Goal: Task Accomplishment & Management: Manage account settings

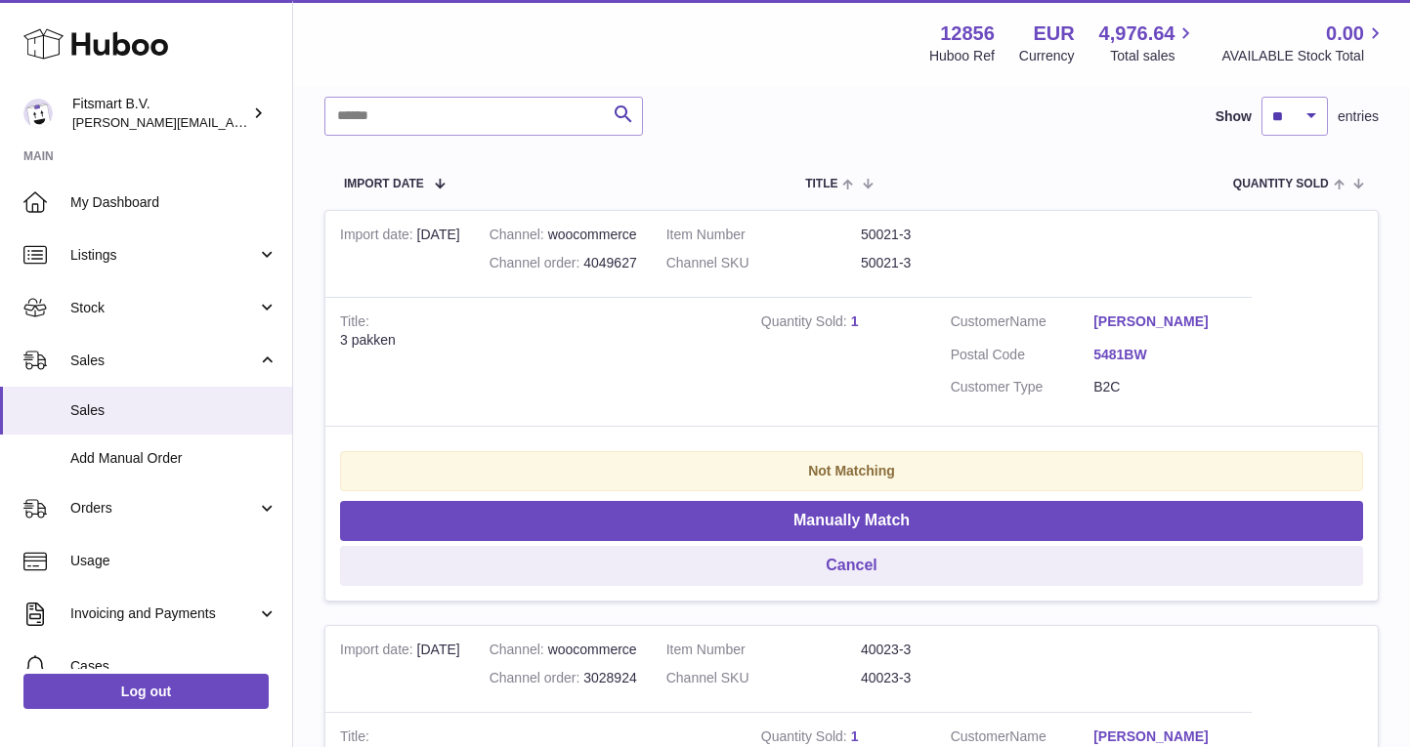
scroll to position [294, 0]
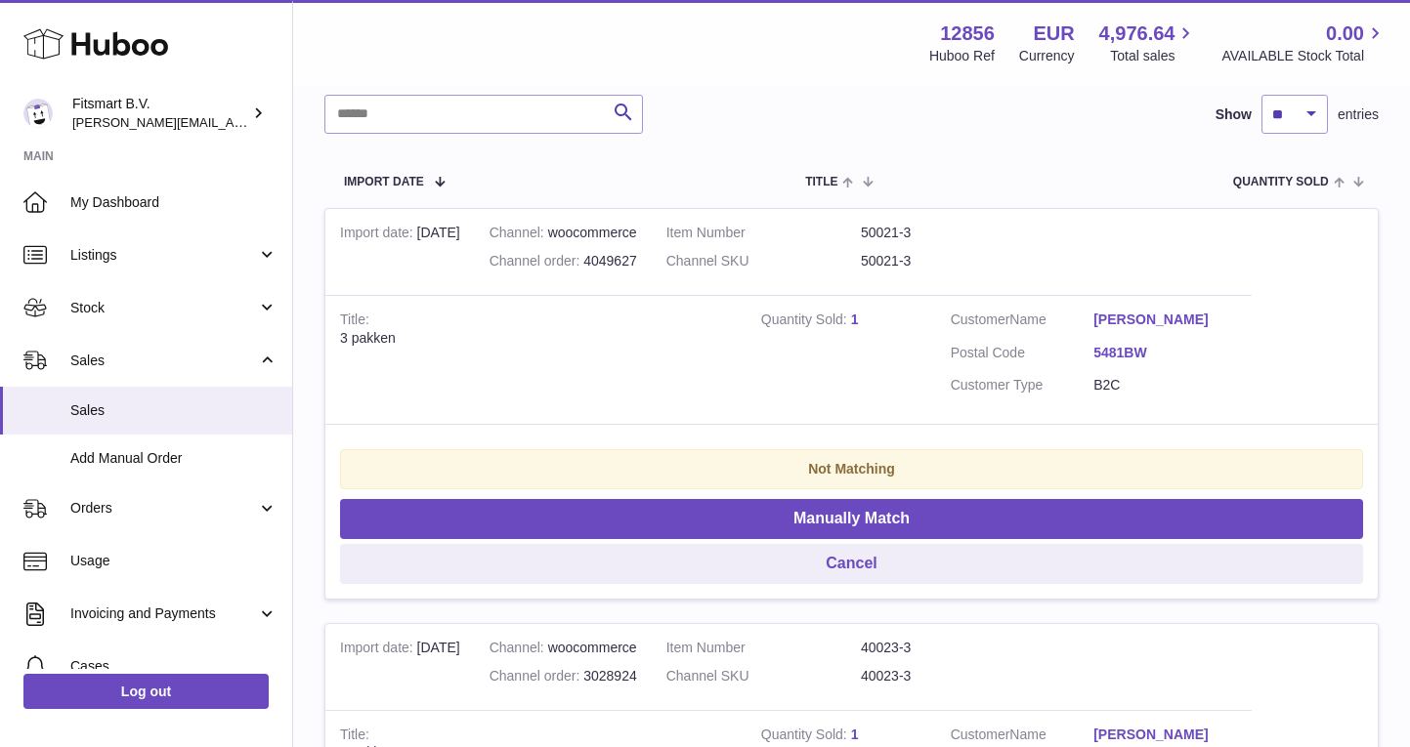
click at [1184, 311] on link "[PERSON_NAME]" at bounding box center [1165, 320] width 144 height 19
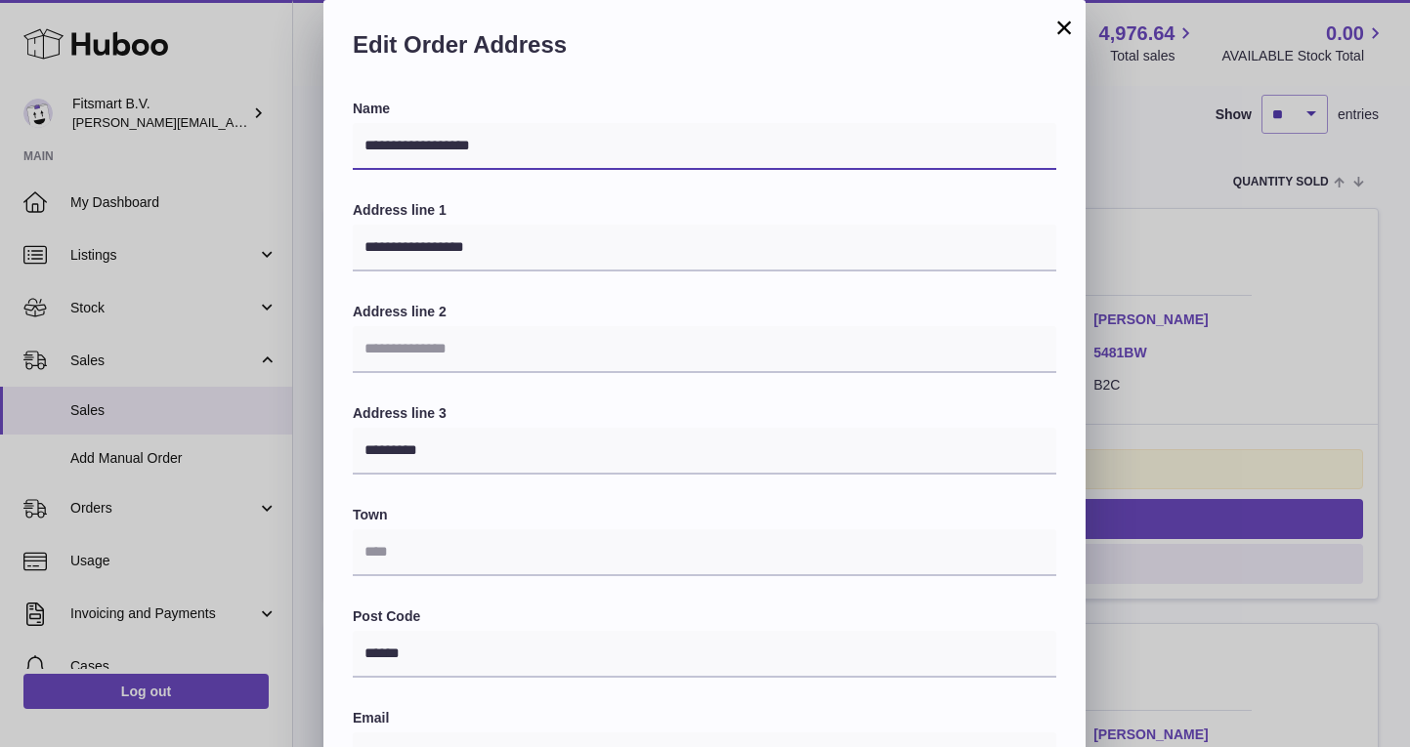
drag, startPoint x: 502, startPoint y: 146, endPoint x: 342, endPoint y: 141, distance: 160.3
click at [413, 144] on input "**********" at bounding box center [704, 146] width 703 height 47
click at [1072, 19] on button "×" at bounding box center [1063, 27] width 23 height 23
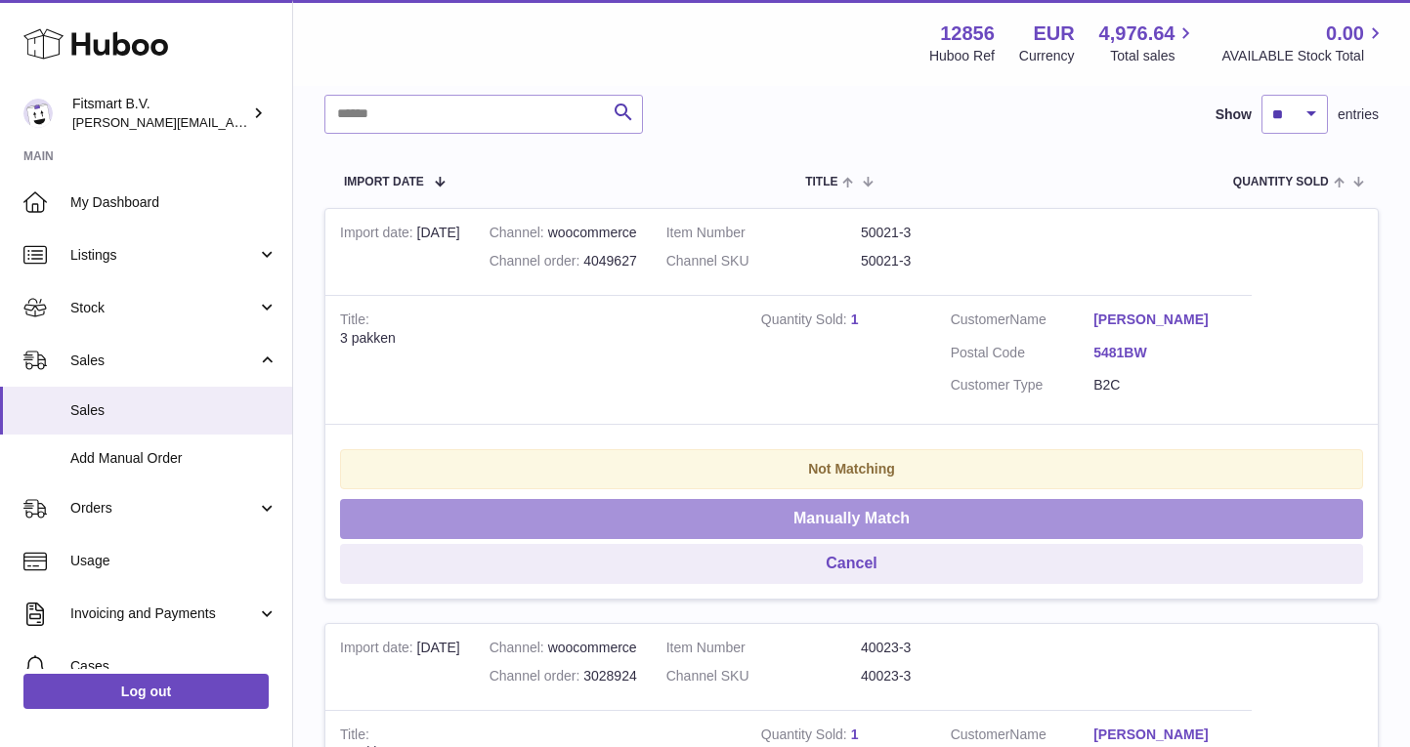
click at [865, 514] on button "Manually Match" at bounding box center [851, 519] width 1023 height 40
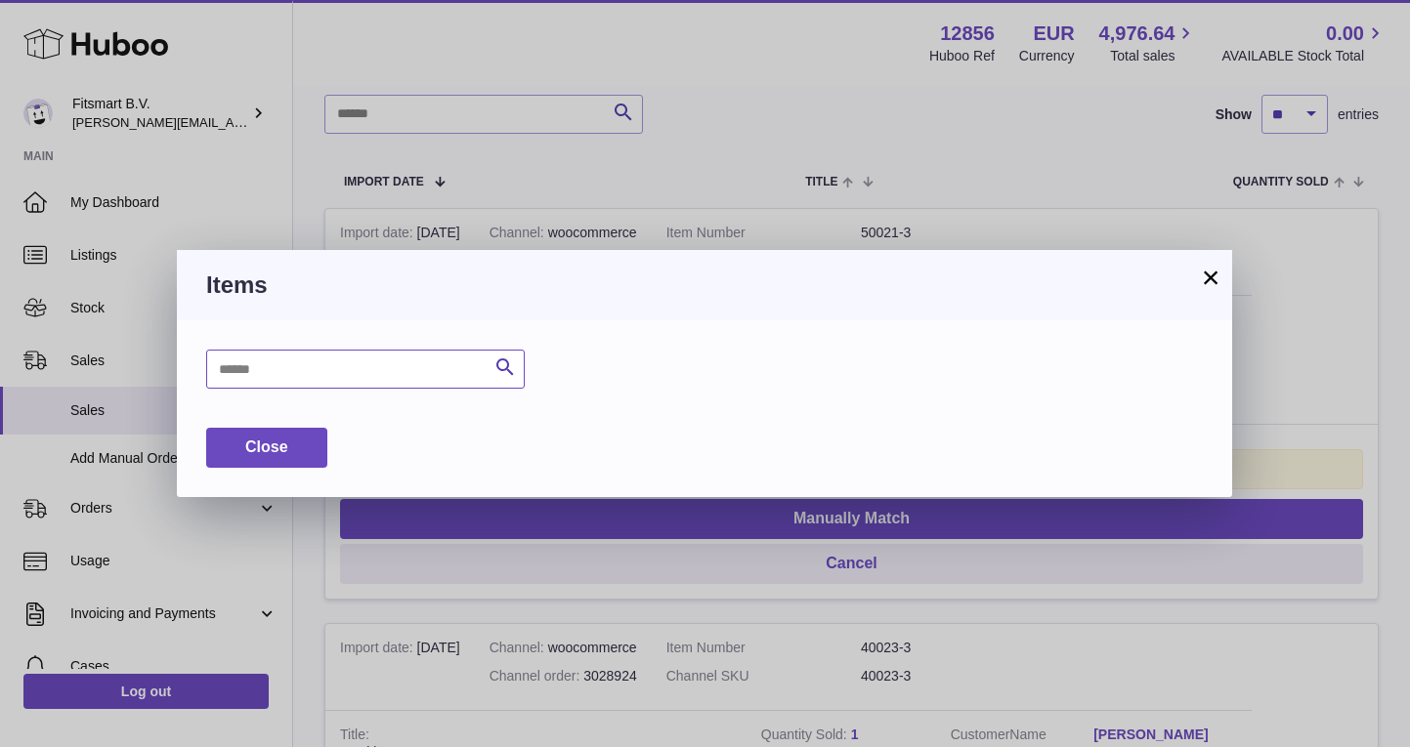
click at [390, 363] on input "text" at bounding box center [365, 369] width 319 height 39
type input "**"
click at [371, 444] on div "Close" at bounding box center [704, 448] width 997 height 40
click at [289, 434] on button "Close" at bounding box center [266, 448] width 121 height 40
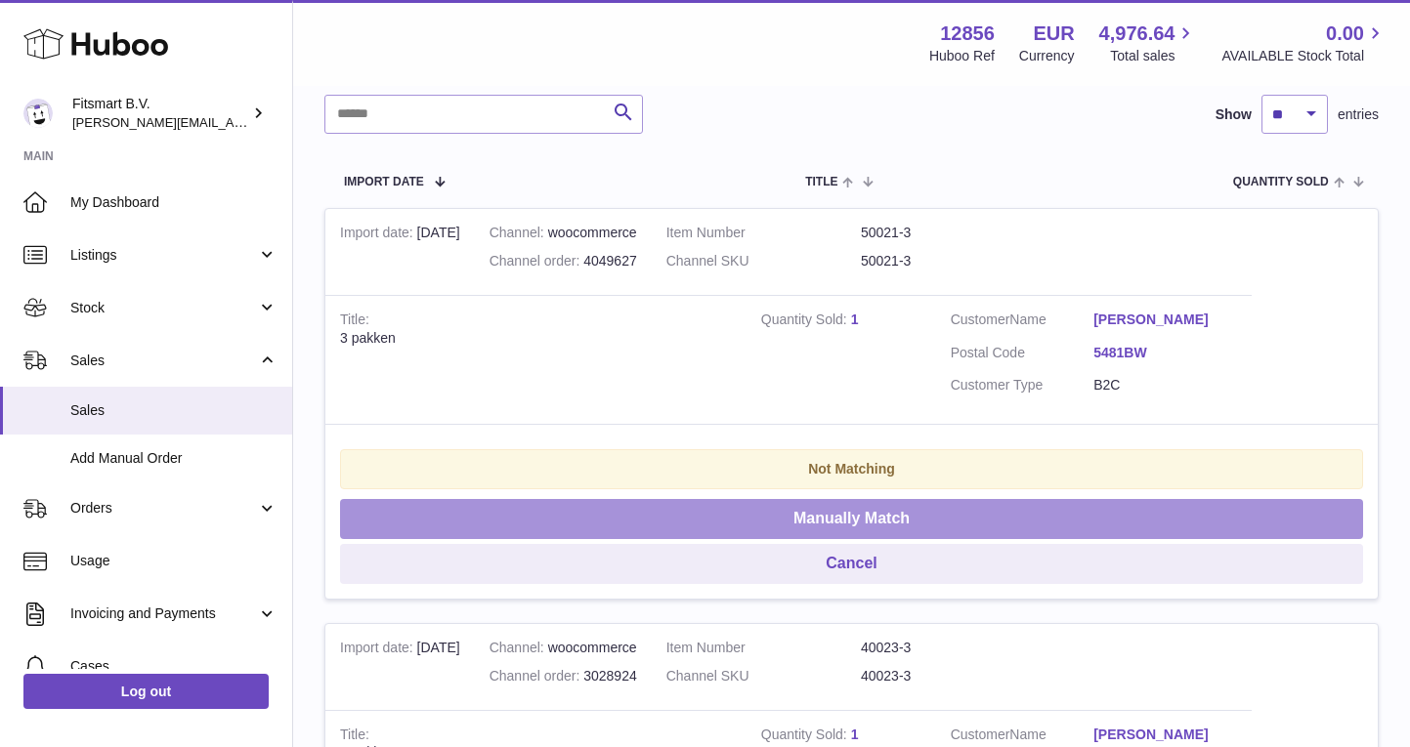
click at [850, 519] on button "Manually Match" at bounding box center [851, 519] width 1023 height 40
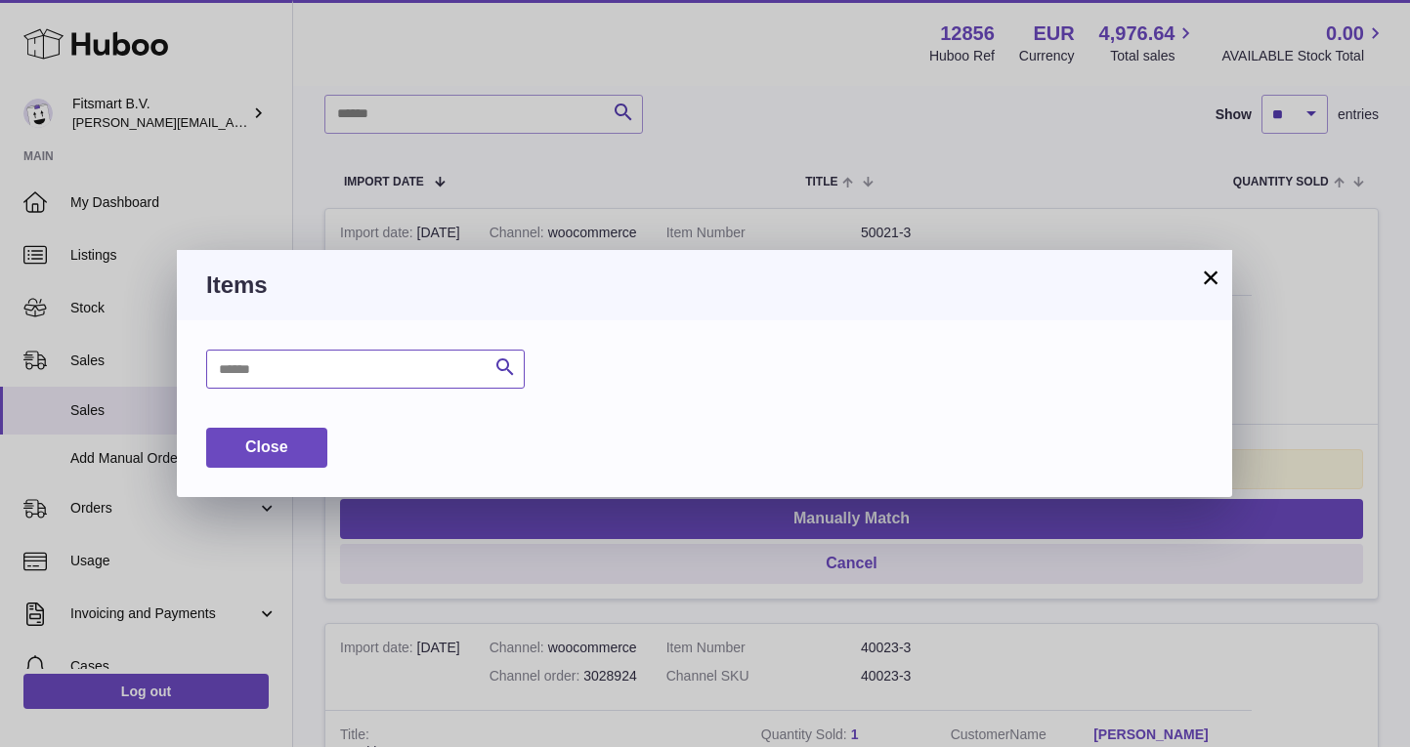
click at [442, 362] on input "text" at bounding box center [365, 369] width 319 height 39
click at [494, 370] on icon "submit" at bounding box center [504, 368] width 23 height 24
click at [441, 373] on input "****" at bounding box center [365, 369] width 319 height 39
type input "********"
click at [495, 361] on icon "submit" at bounding box center [504, 368] width 23 height 24
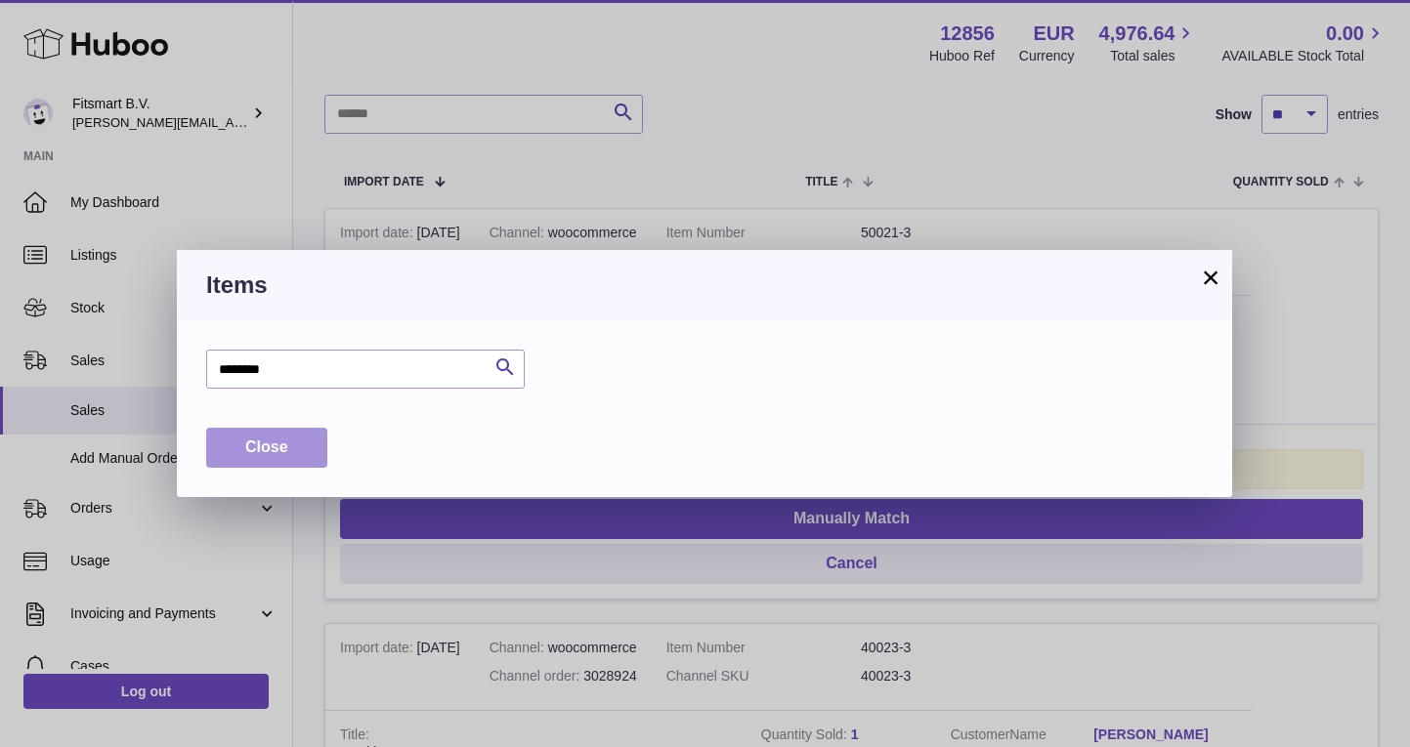
click at [261, 439] on button "Close" at bounding box center [266, 448] width 121 height 40
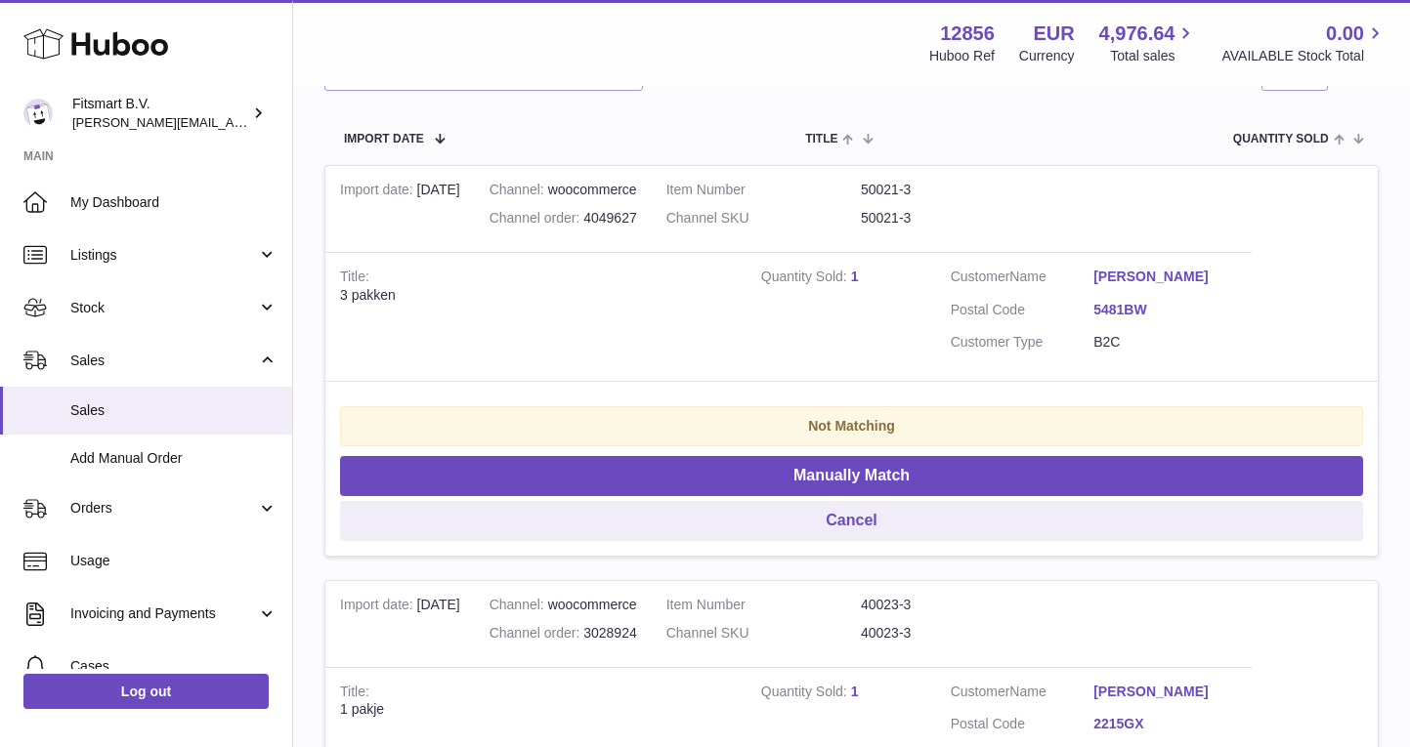
scroll to position [385, 0]
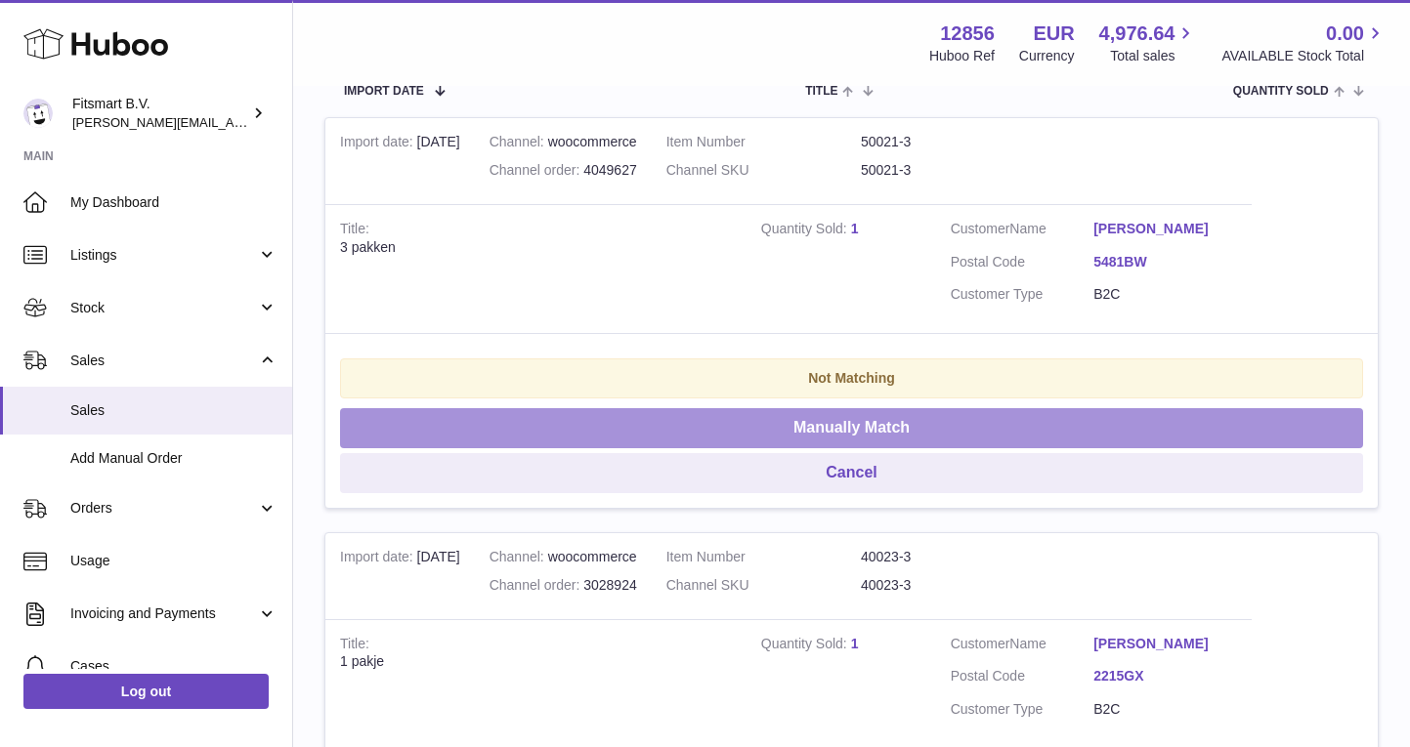
click at [957, 418] on button "Manually Match" at bounding box center [851, 428] width 1023 height 40
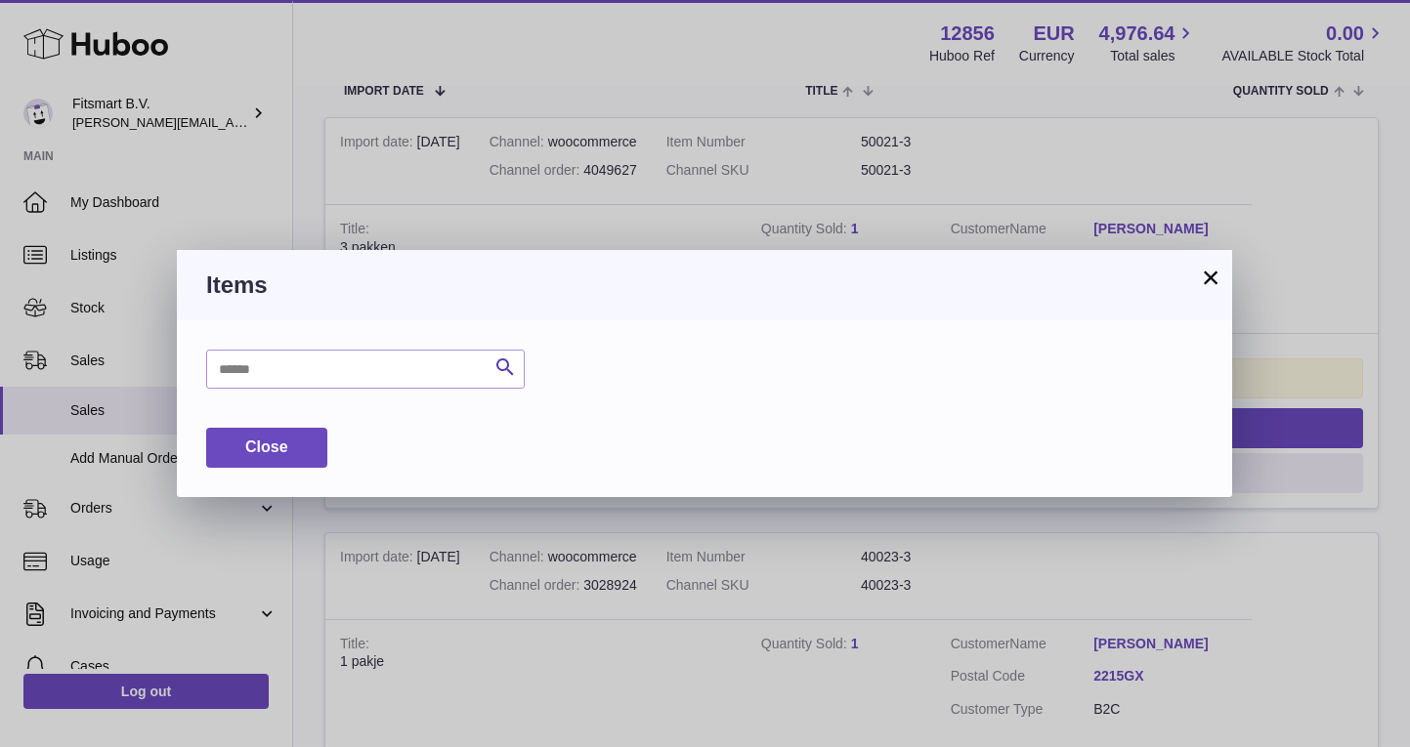
click at [499, 394] on div "Search Huboo P no Title Quantity Action Close" at bounding box center [704, 408] width 1055 height 177
click at [500, 370] on icon "submit" at bounding box center [504, 368] width 23 height 24
click at [1219, 285] on button "×" at bounding box center [1210, 277] width 23 height 23
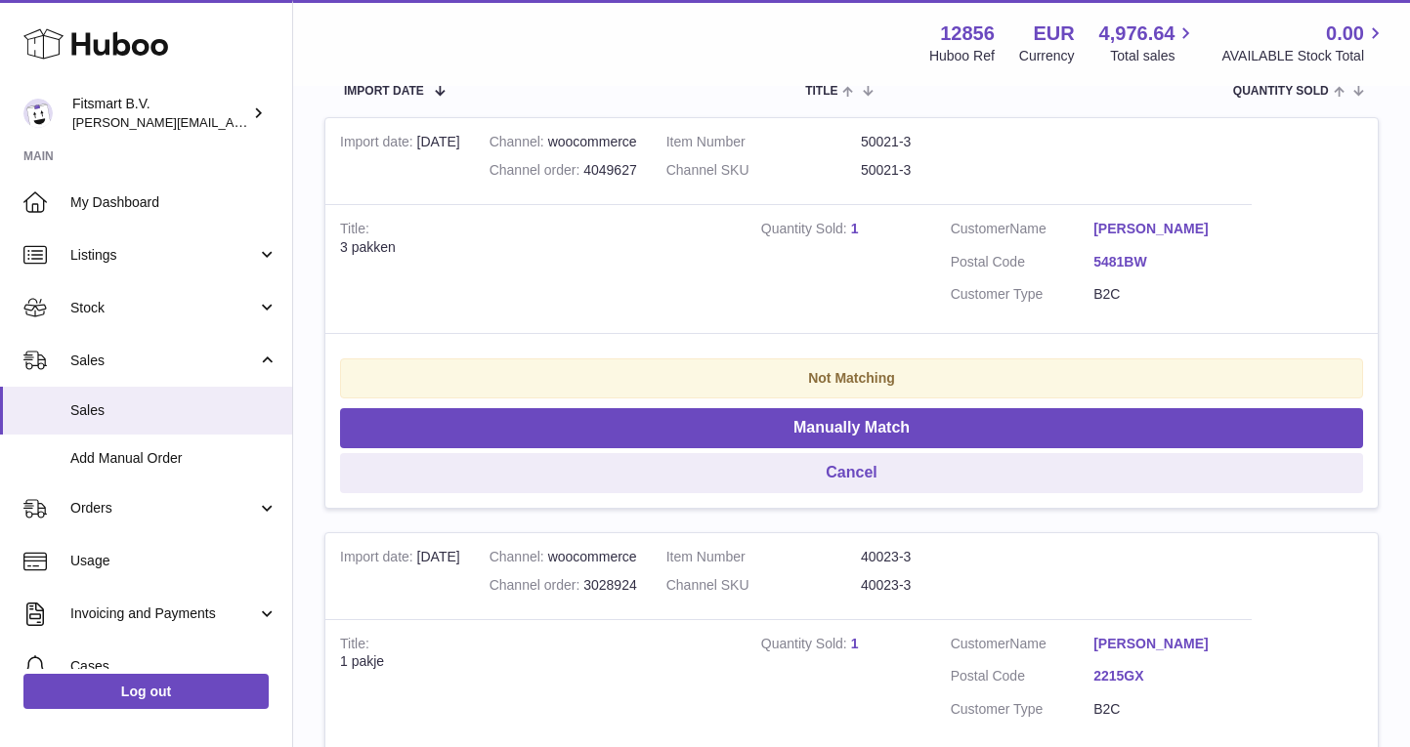
click at [1016, 361] on div "Not Matching" at bounding box center [851, 379] width 1023 height 40
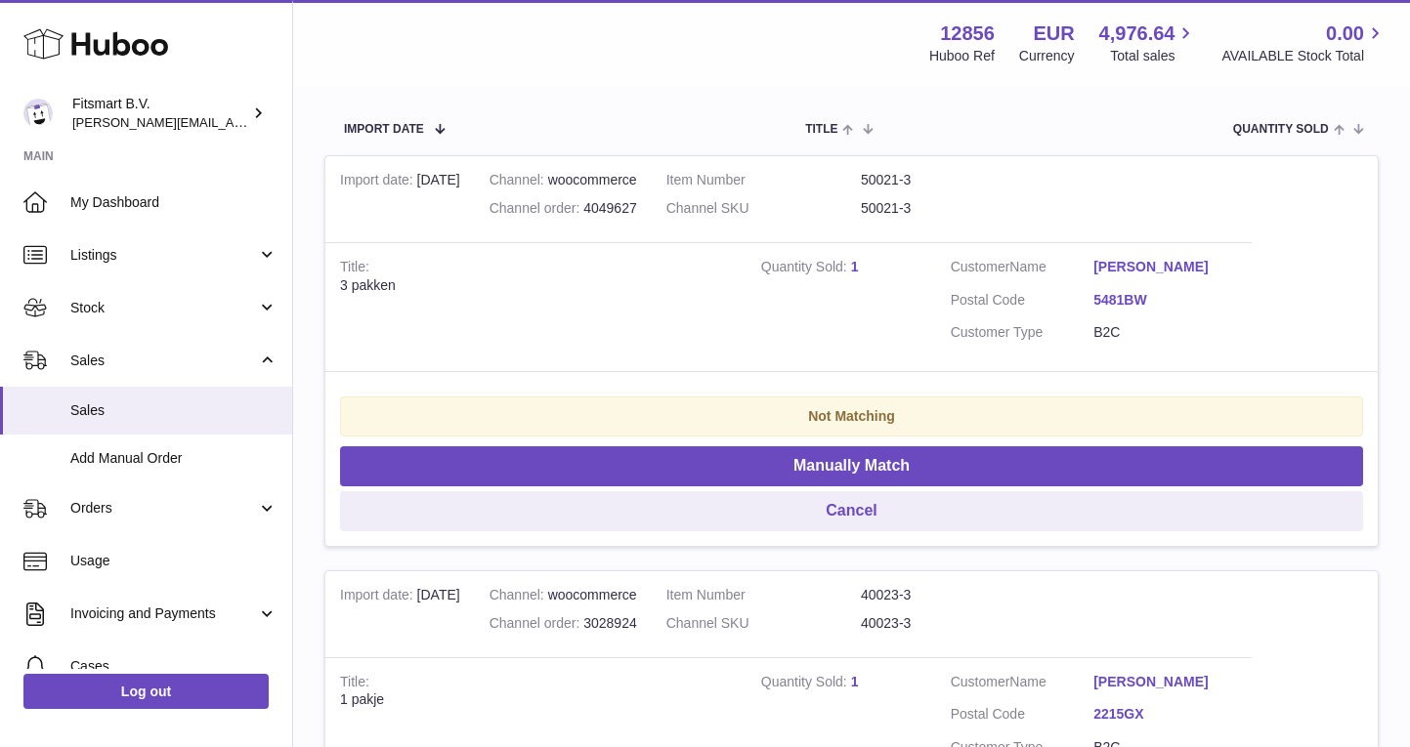
scroll to position [340, 0]
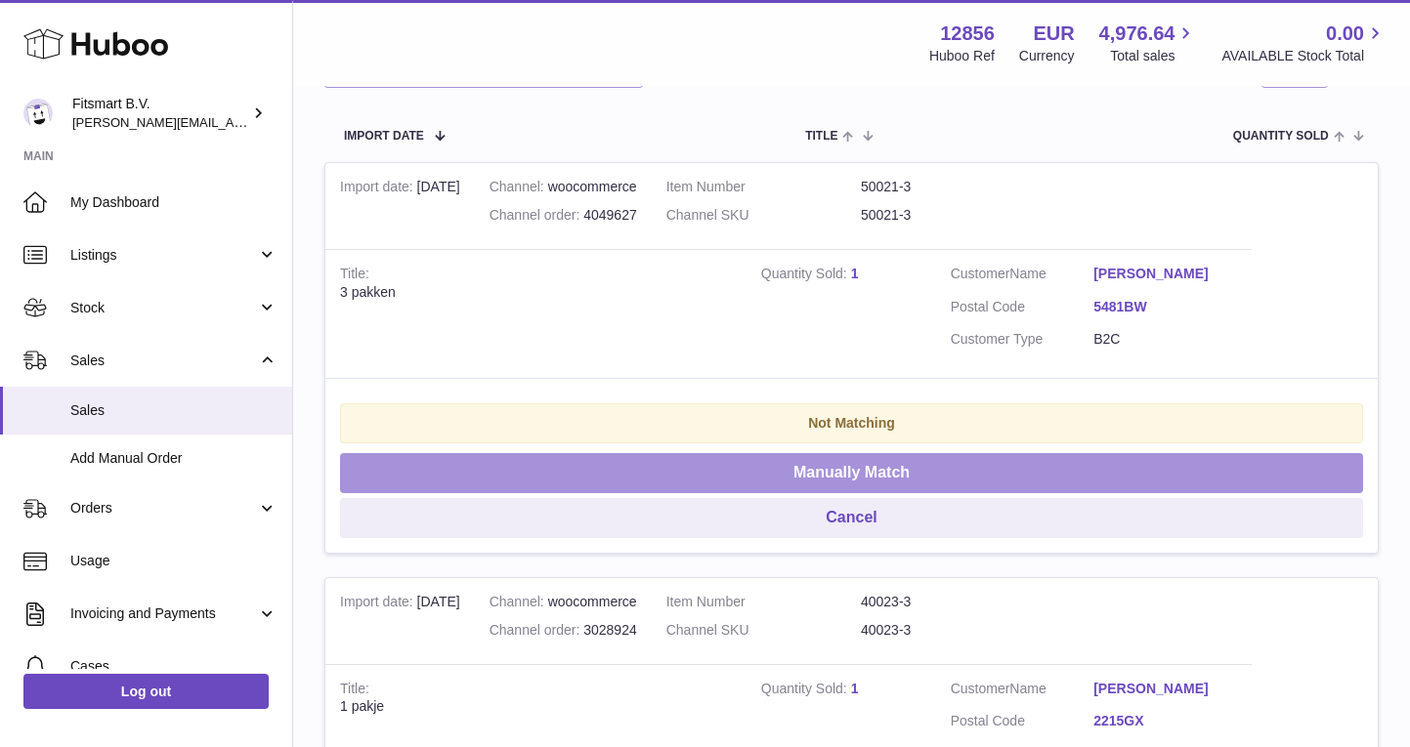
click at [808, 471] on button "Manually Match" at bounding box center [851, 473] width 1023 height 40
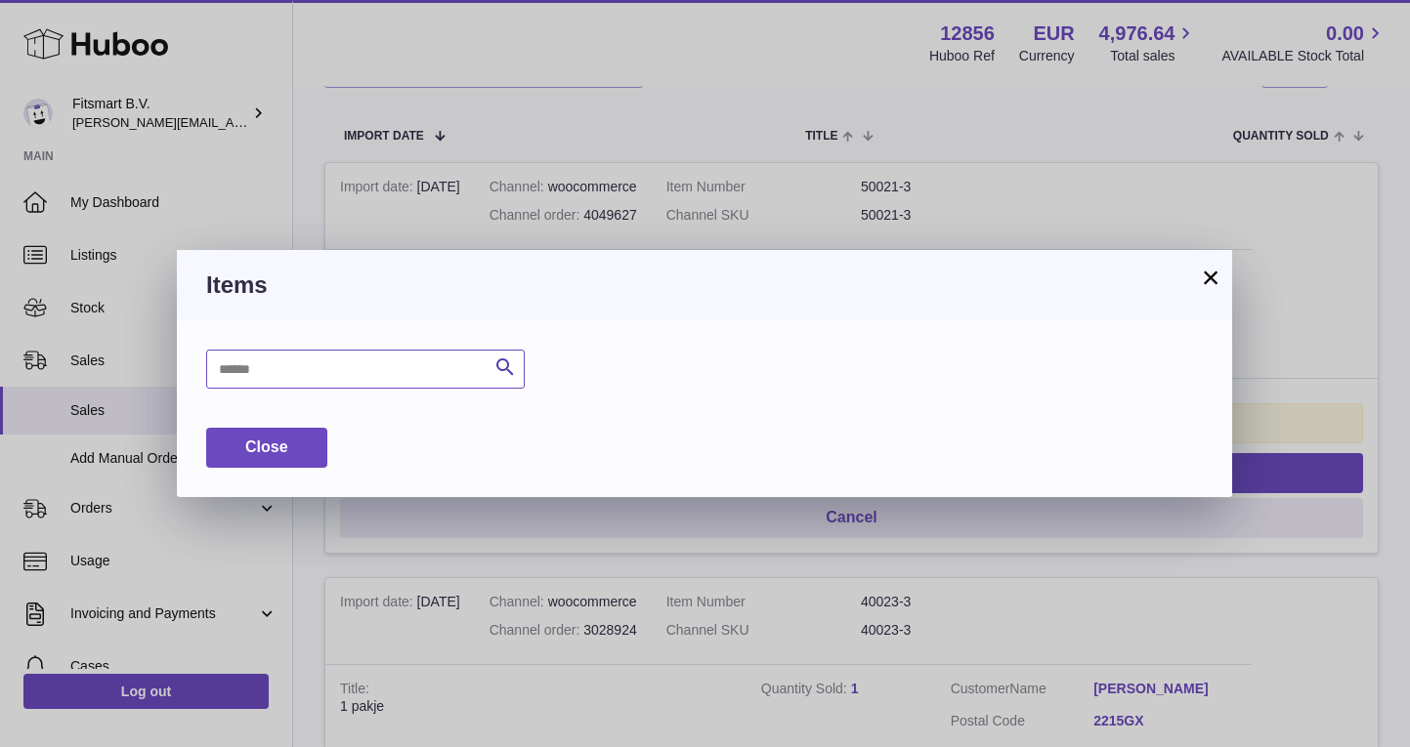
click at [375, 365] on input "text" at bounding box center [365, 369] width 319 height 39
type input "*"
type input "********"
click at [508, 367] on icon "submit" at bounding box center [504, 368] width 23 height 24
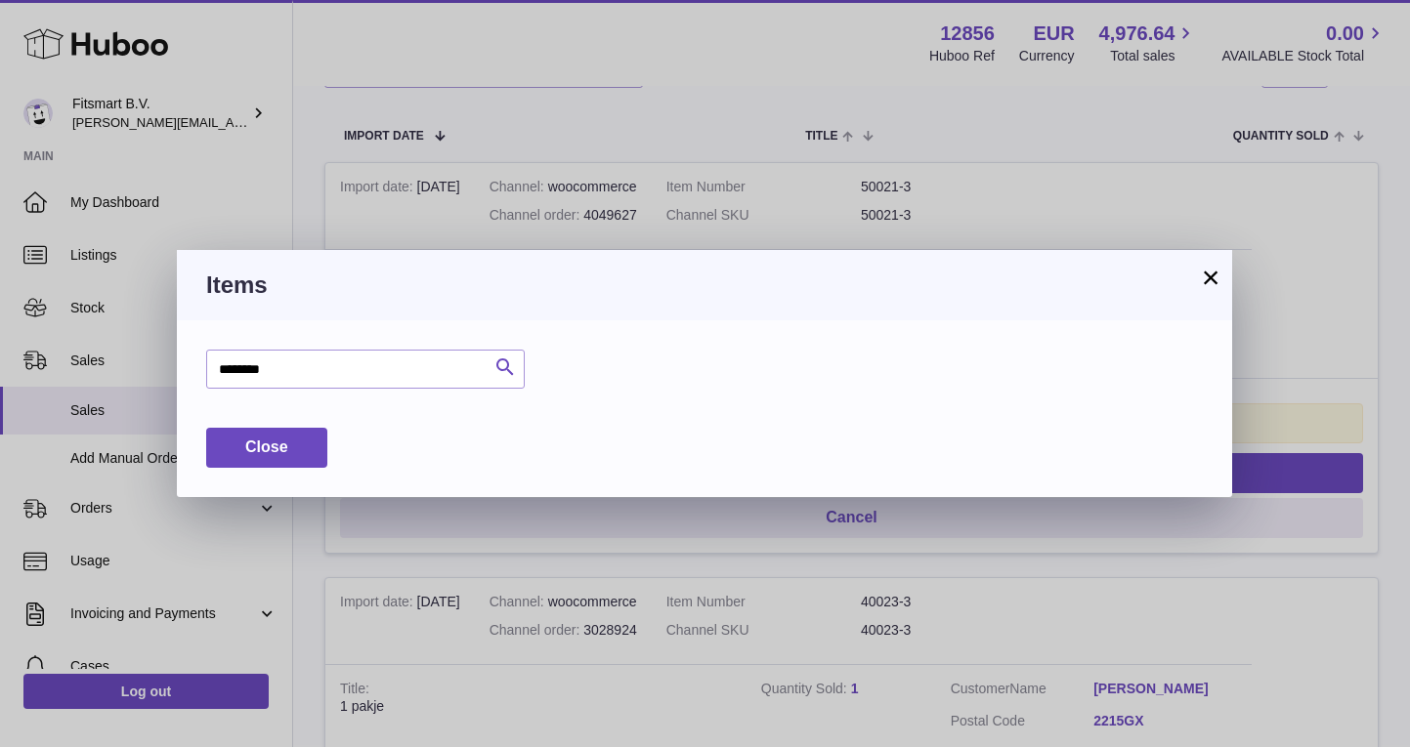
click at [0, 367] on div at bounding box center [0, 373] width 0 height 747
click at [311, 438] on button "Close" at bounding box center [266, 448] width 121 height 40
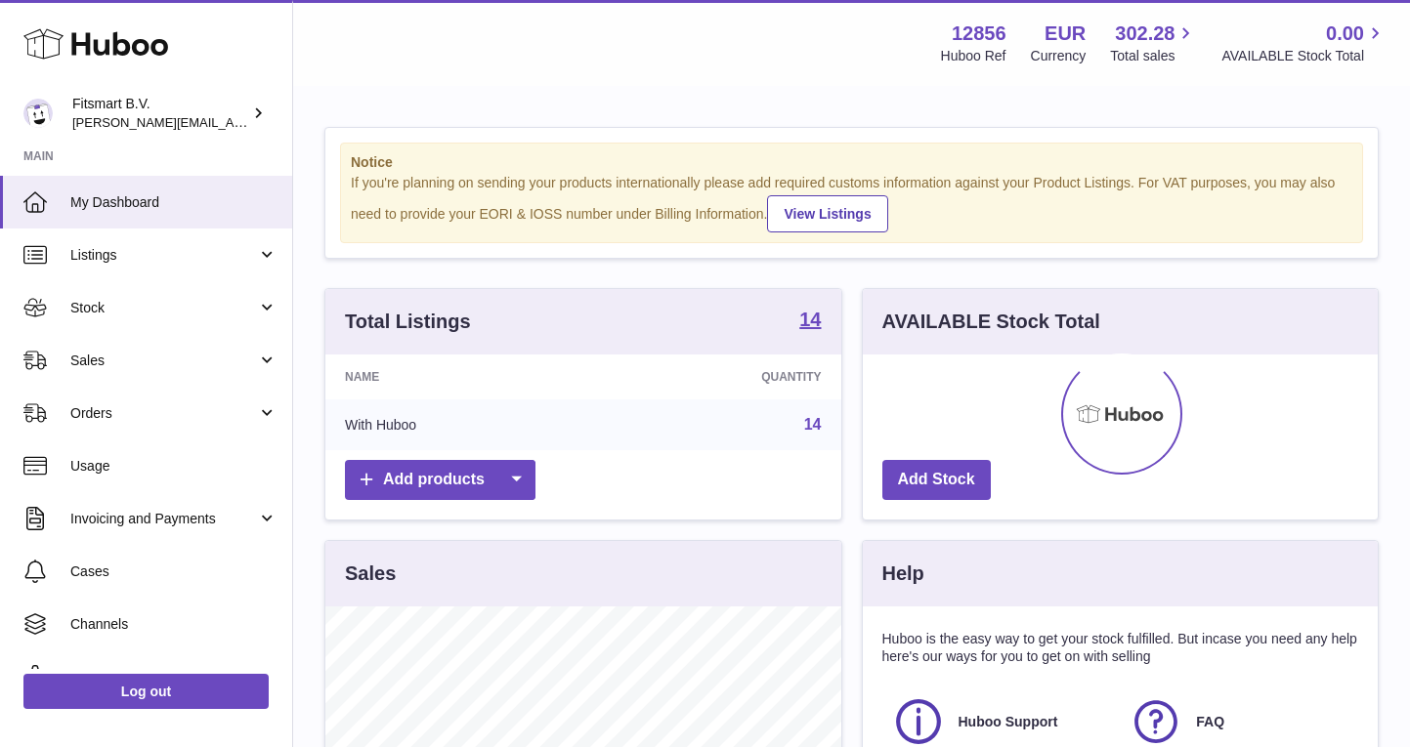
scroll to position [305, 515]
click at [86, 359] on span "Sales" at bounding box center [163, 361] width 187 height 19
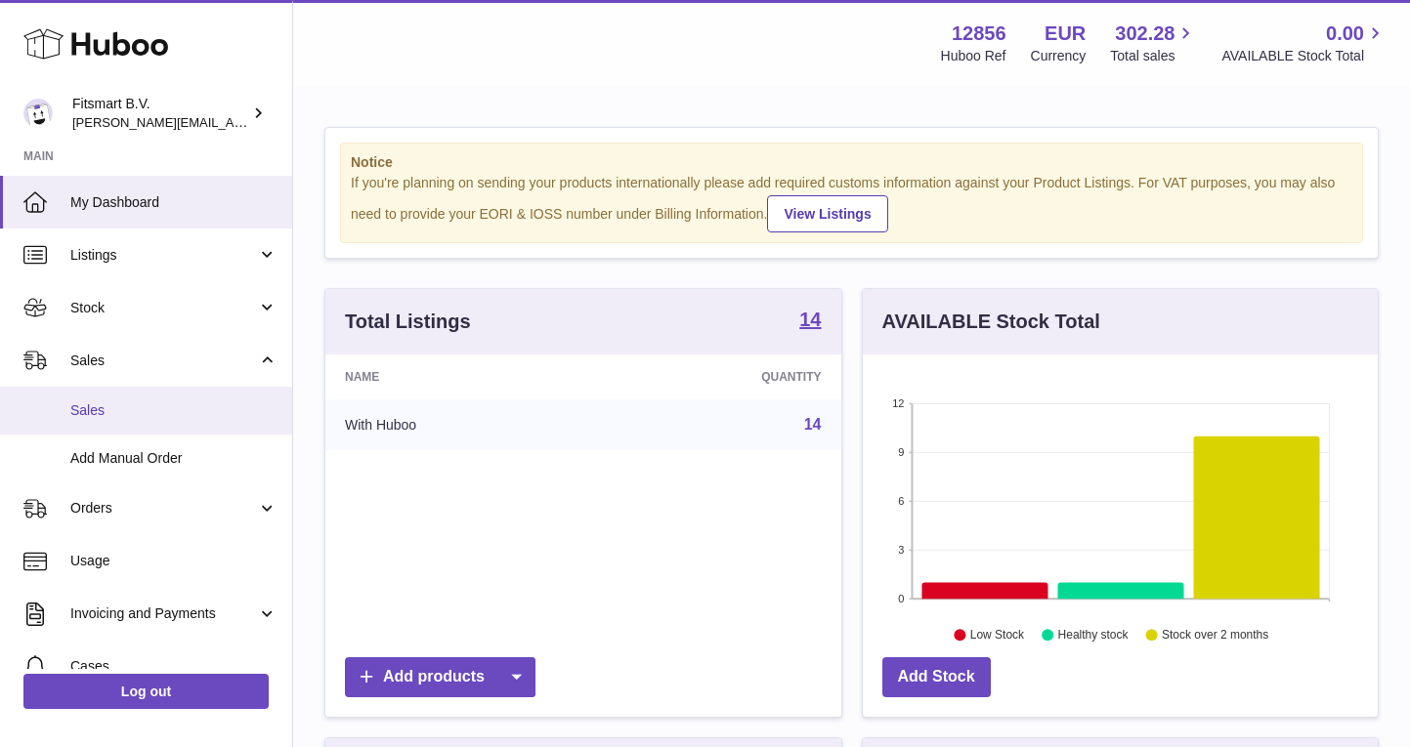
click at [115, 399] on link "Sales" at bounding box center [146, 411] width 292 height 48
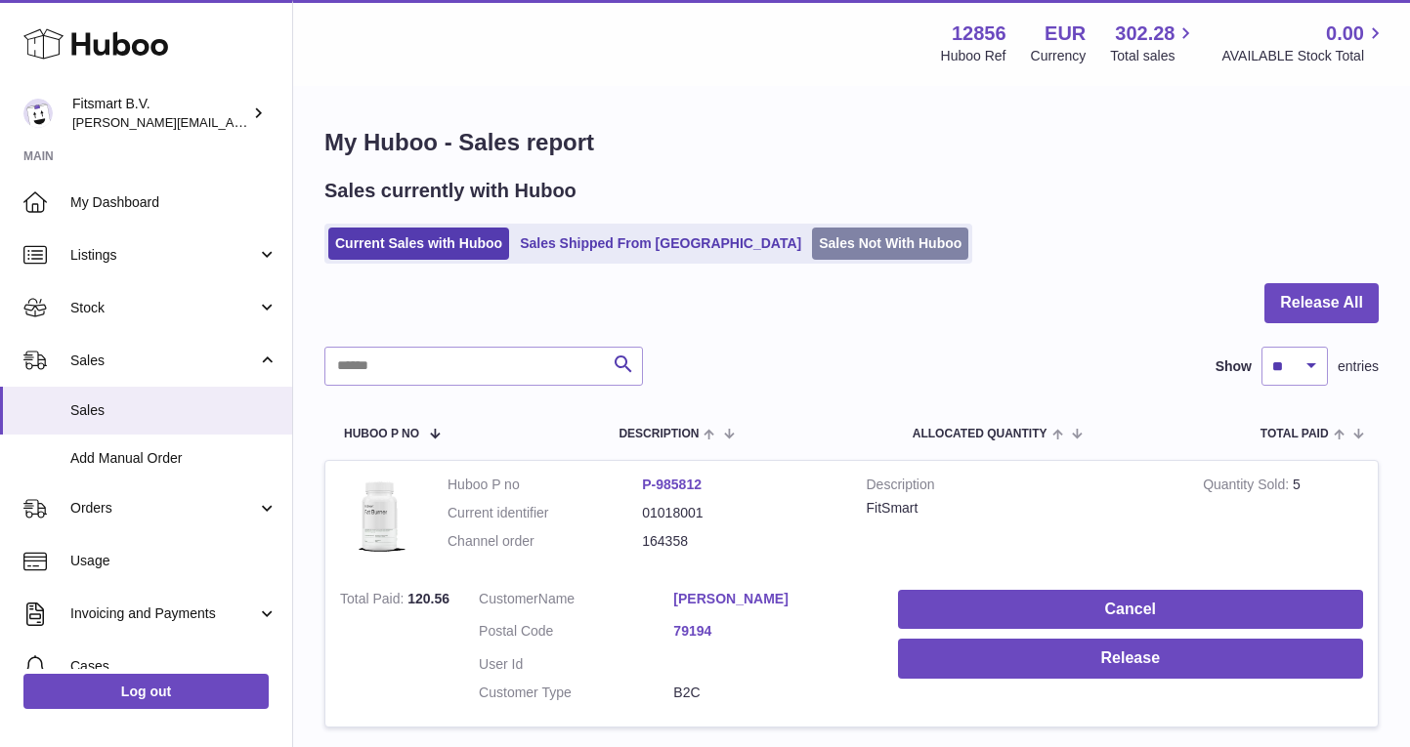
click at [812, 258] on link "Sales Not With Huboo" at bounding box center [890, 244] width 156 height 32
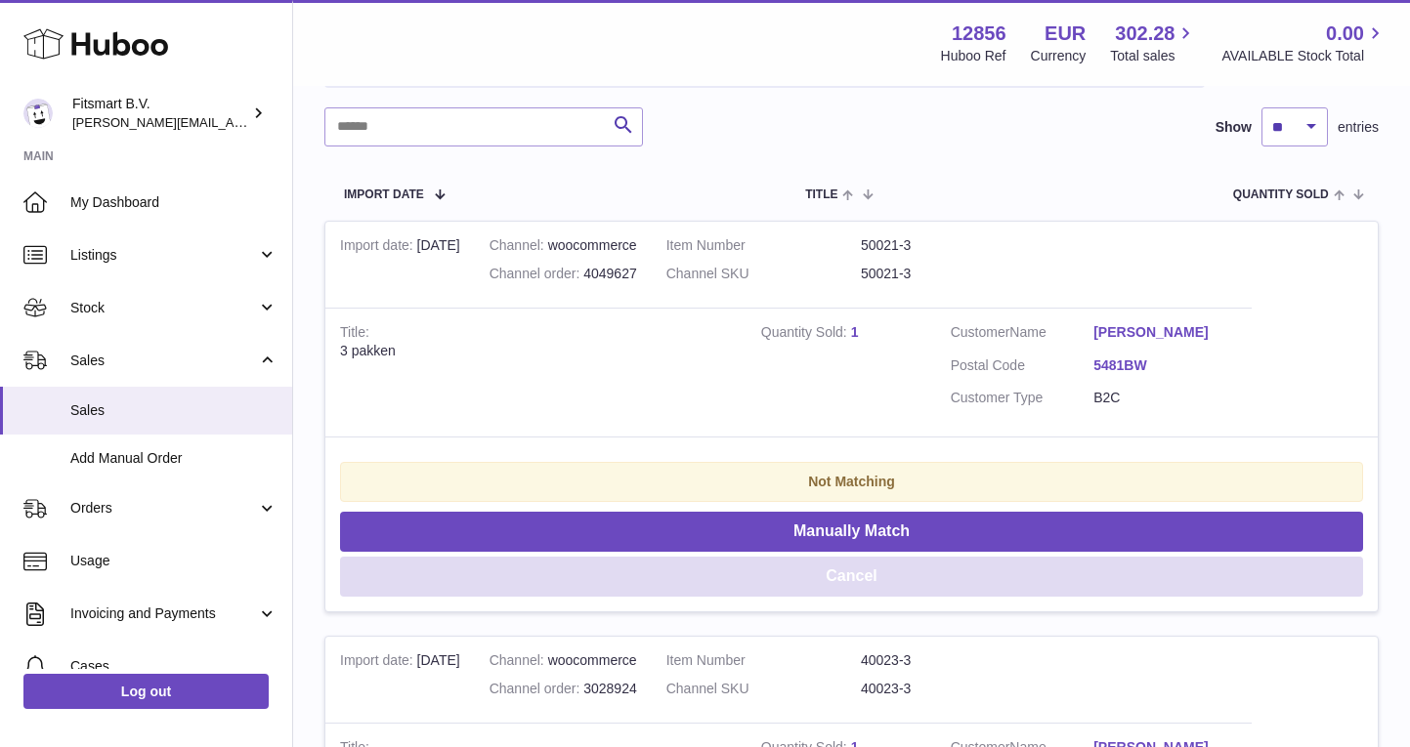
scroll to position [346, 0]
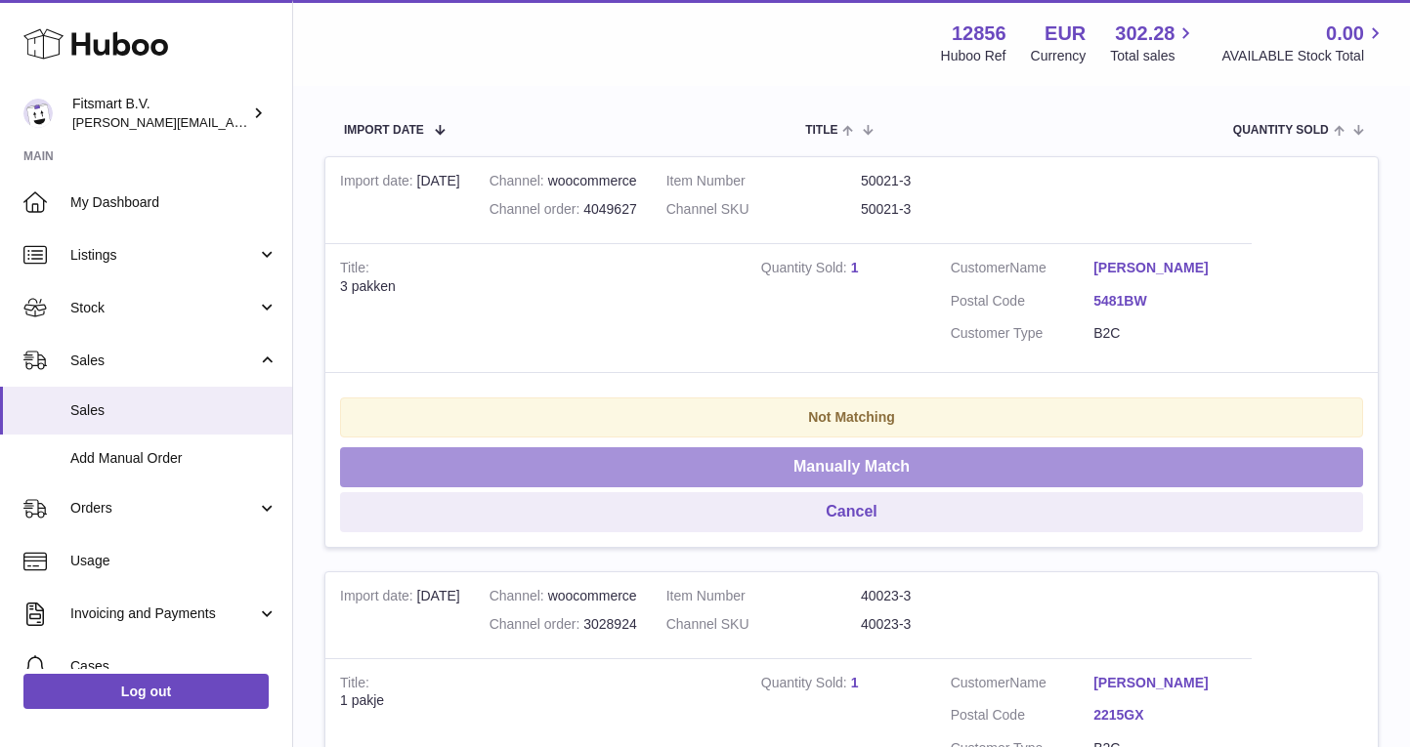
click at [840, 458] on button "Manually Match" at bounding box center [851, 467] width 1023 height 40
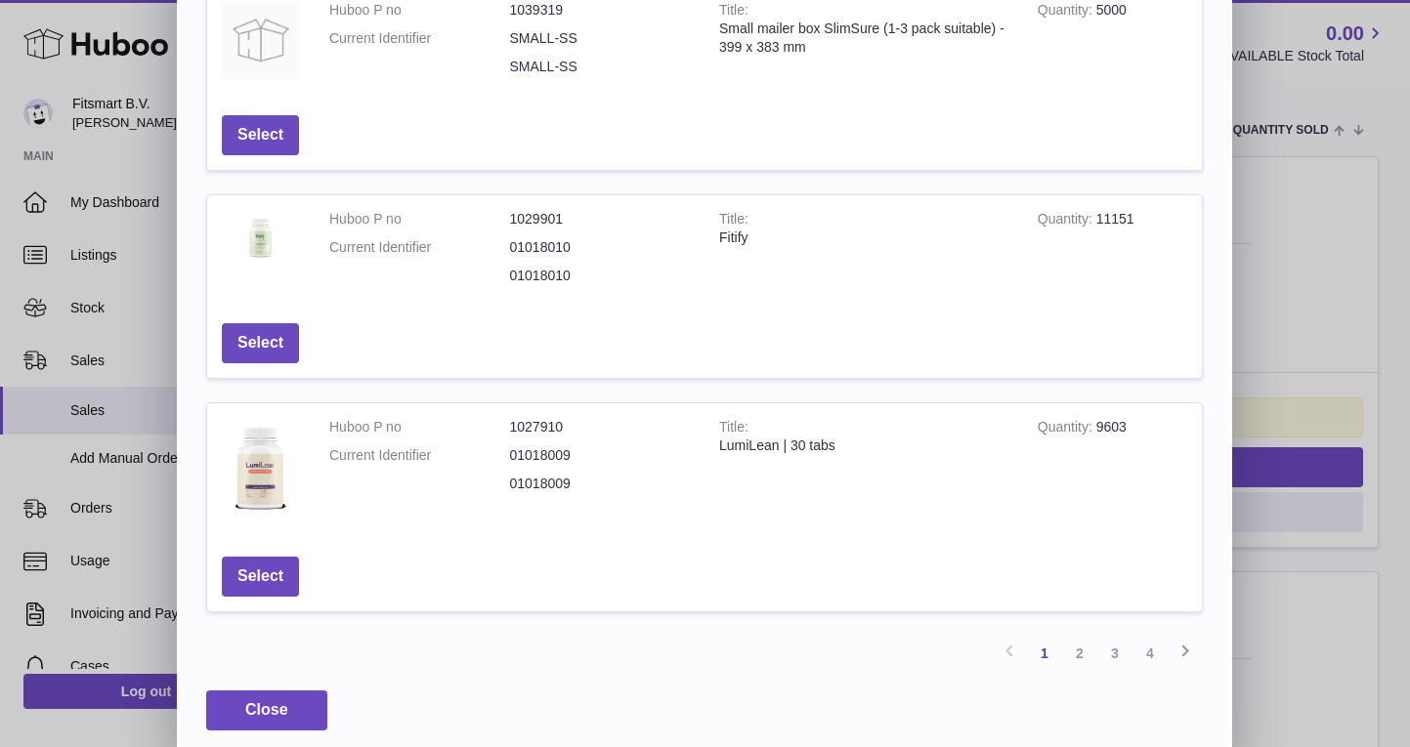
scroll to position [588, 0]
click at [1088, 648] on link "2" at bounding box center [1079, 655] width 35 height 35
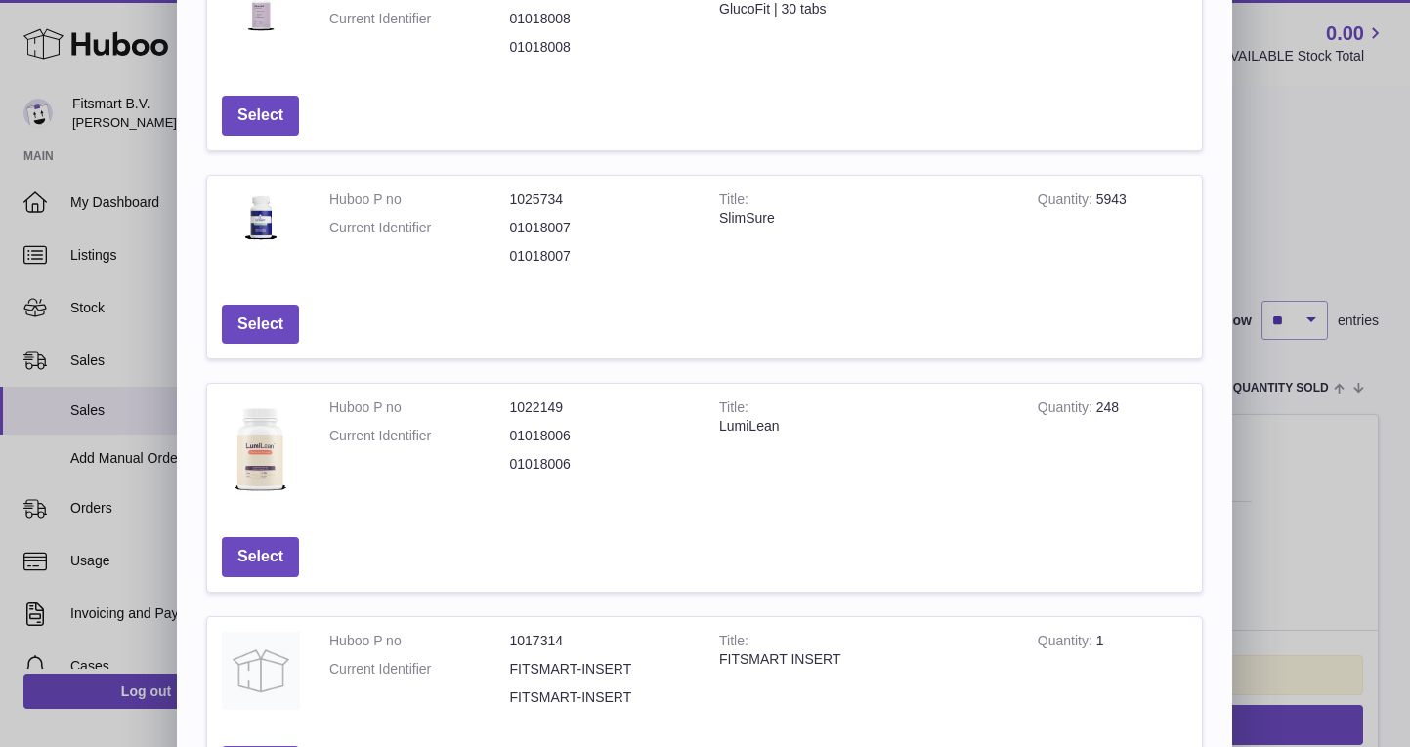
scroll to position [141, 0]
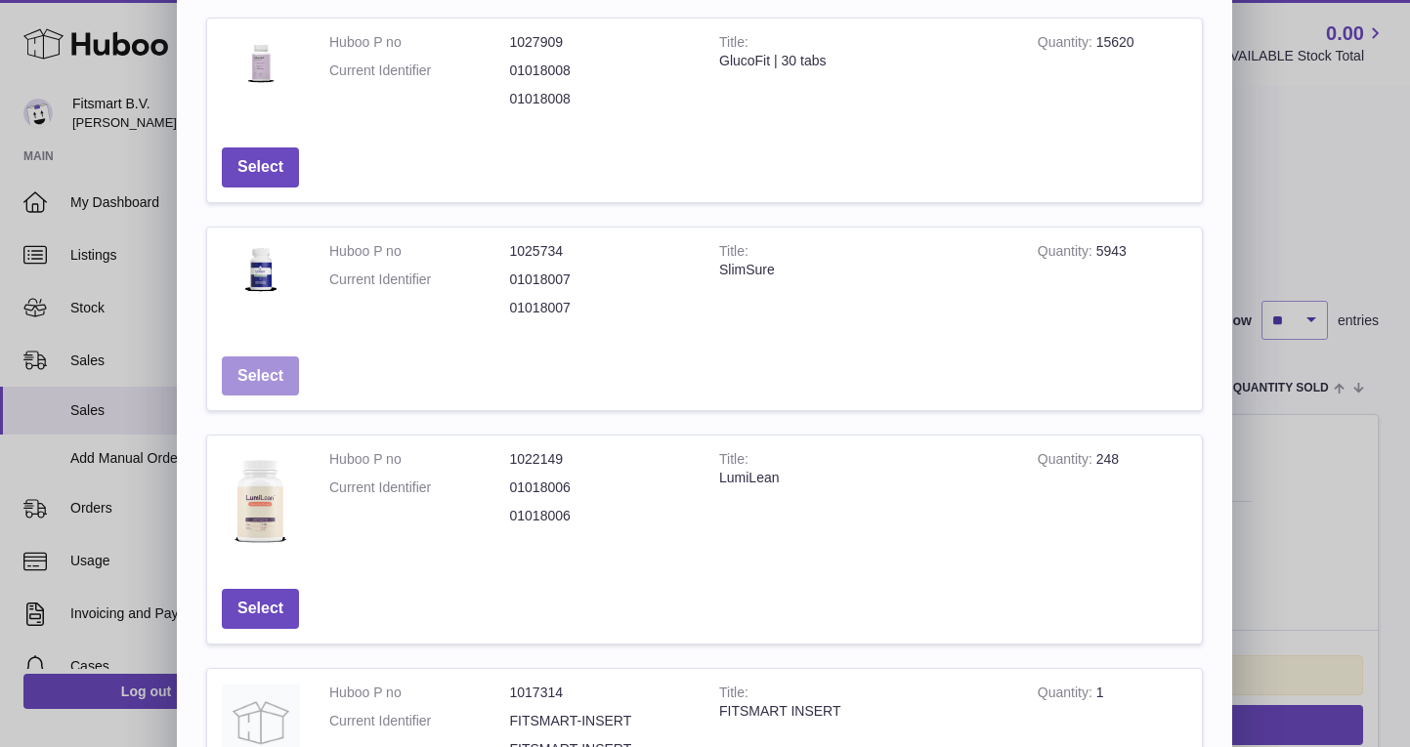
click at [271, 374] on button "Select" at bounding box center [260, 377] width 77 height 40
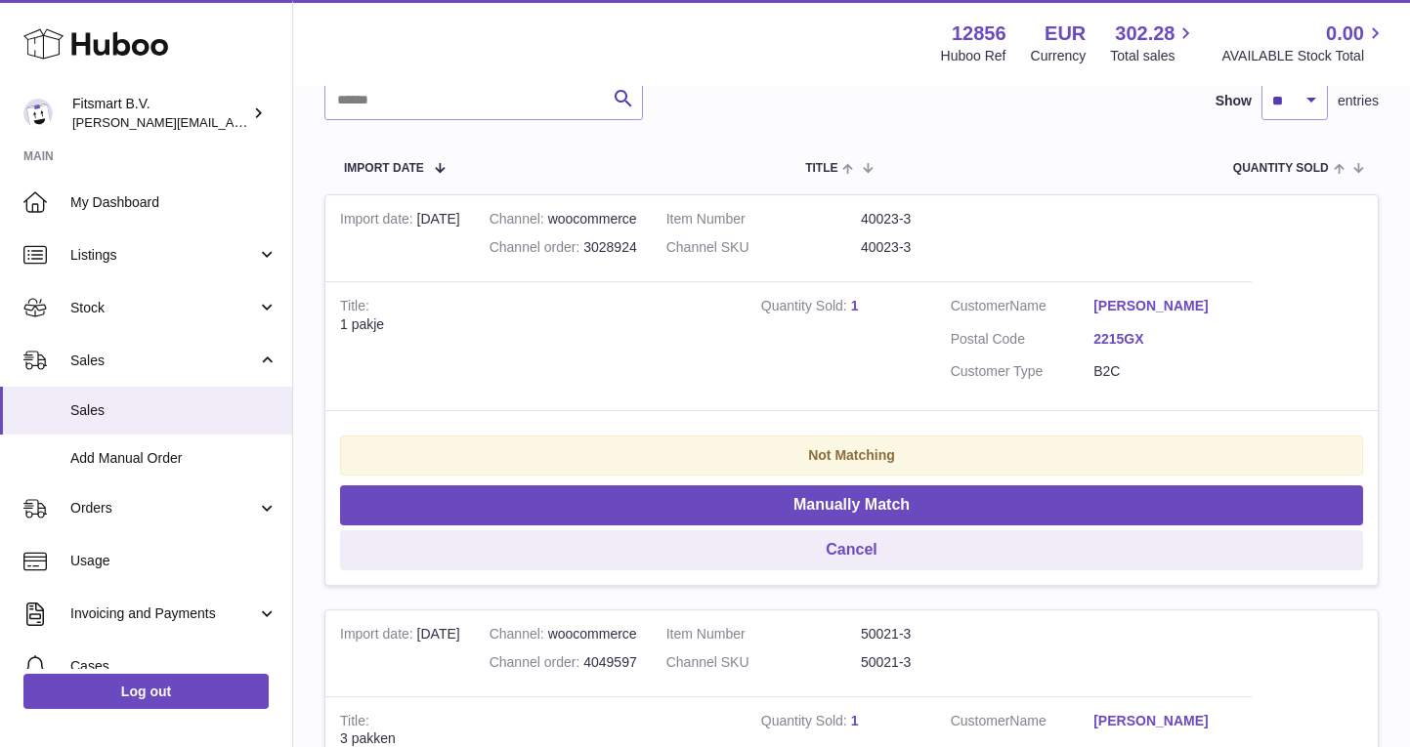
scroll to position [309, 0]
click at [1304, 303] on tr "Import date 2nd Oct Channel woocommerce Channel order 3028924 Item Number 40023…" at bounding box center [851, 389] width 1054 height 392
click at [1209, 302] on link "[PERSON_NAME]" at bounding box center [1165, 305] width 144 height 19
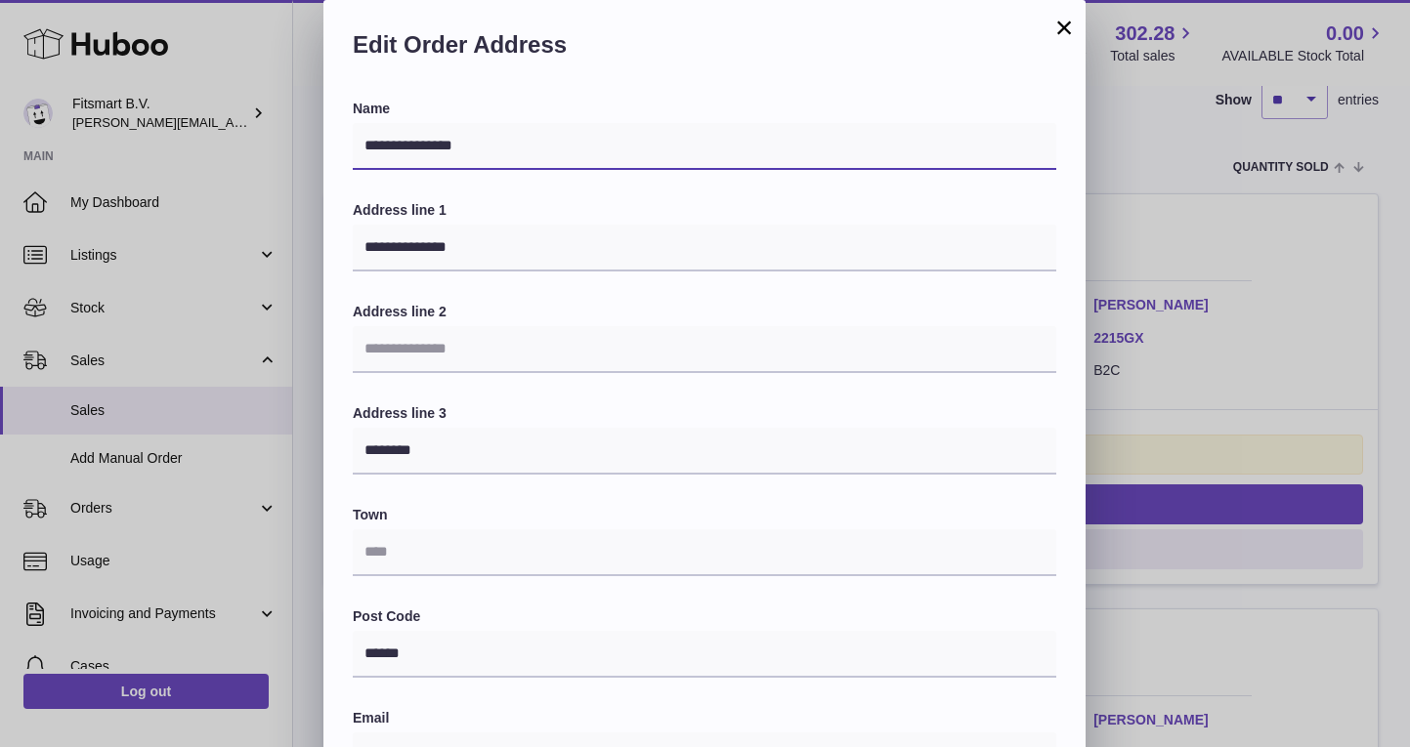
drag, startPoint x: 522, startPoint y: 144, endPoint x: 327, endPoint y: 144, distance: 194.4
click at [1068, 20] on button "×" at bounding box center [1063, 27] width 23 height 23
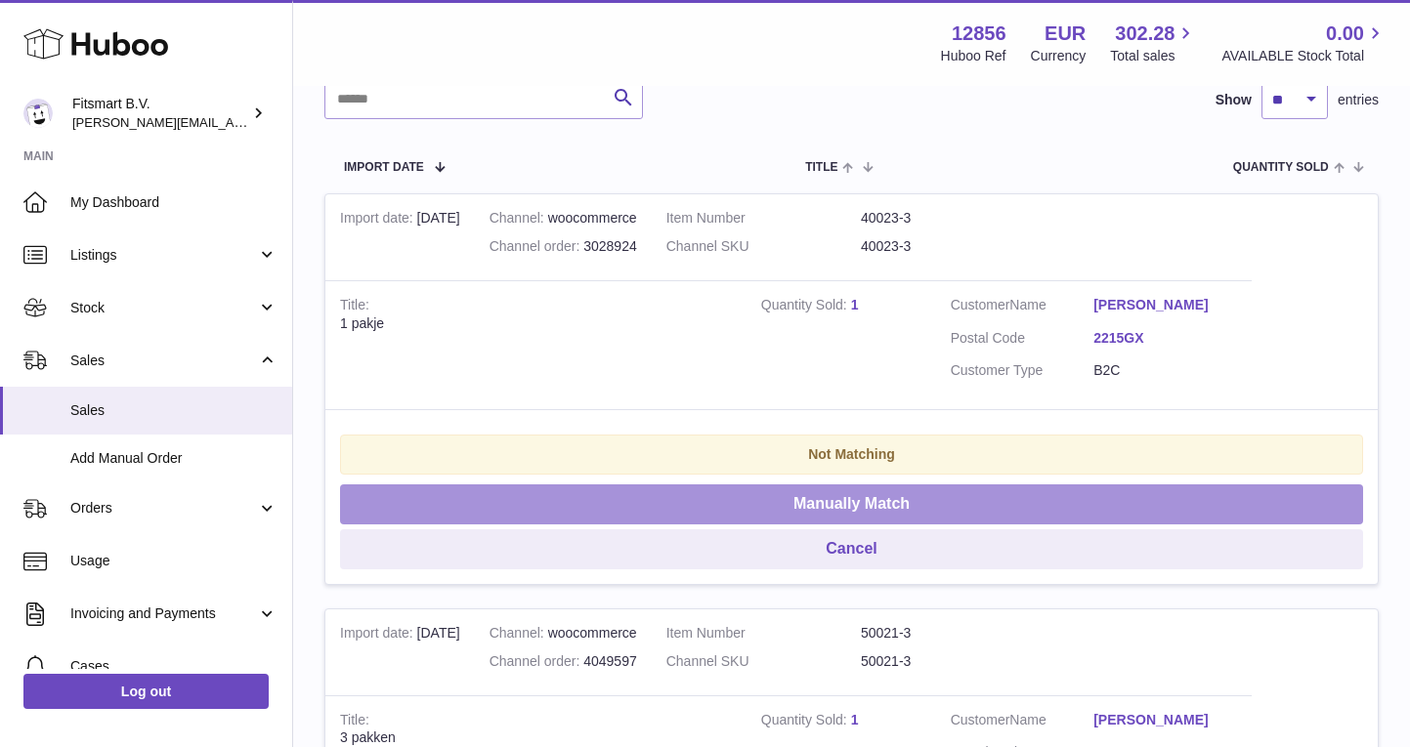
click at [833, 497] on button "Manually Match" at bounding box center [851, 505] width 1023 height 40
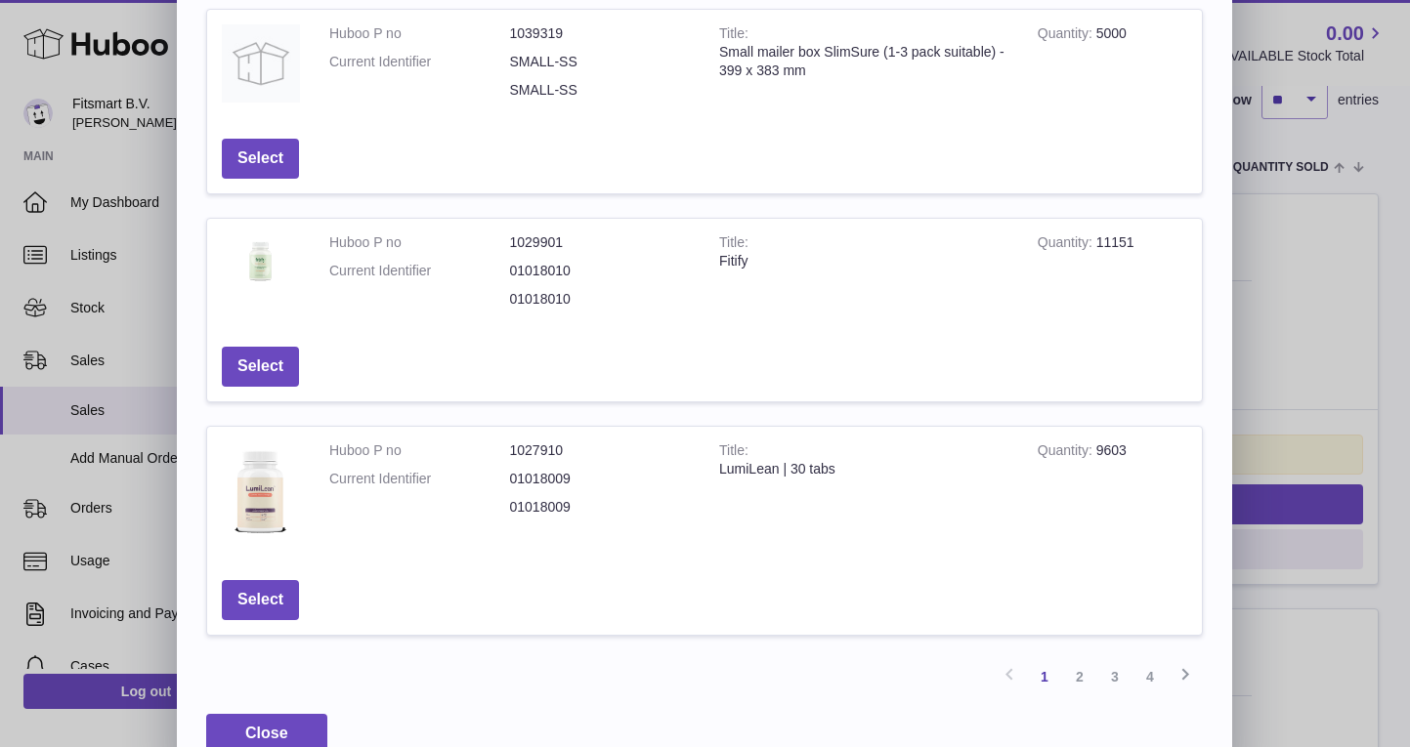
scroll to position [576, 0]
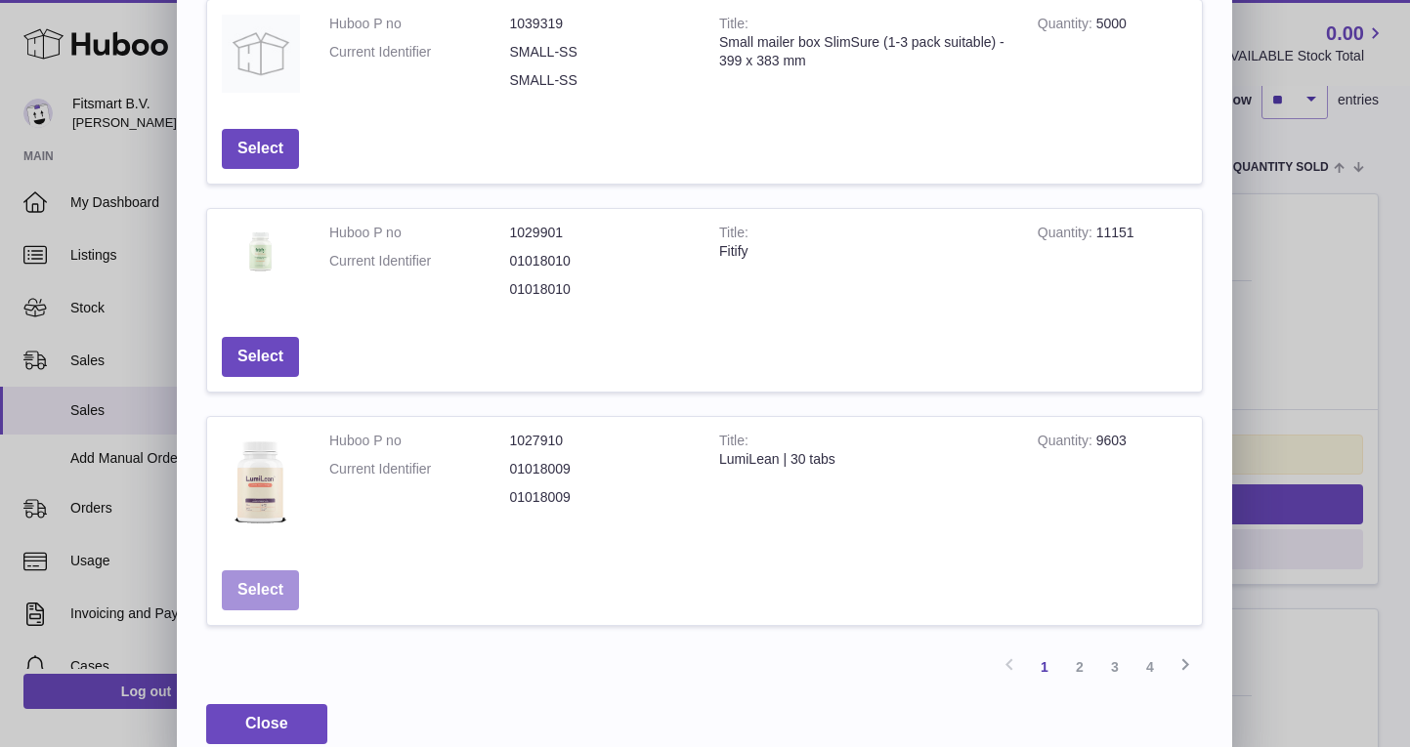
click at [290, 571] on button "Select" at bounding box center [260, 591] width 77 height 40
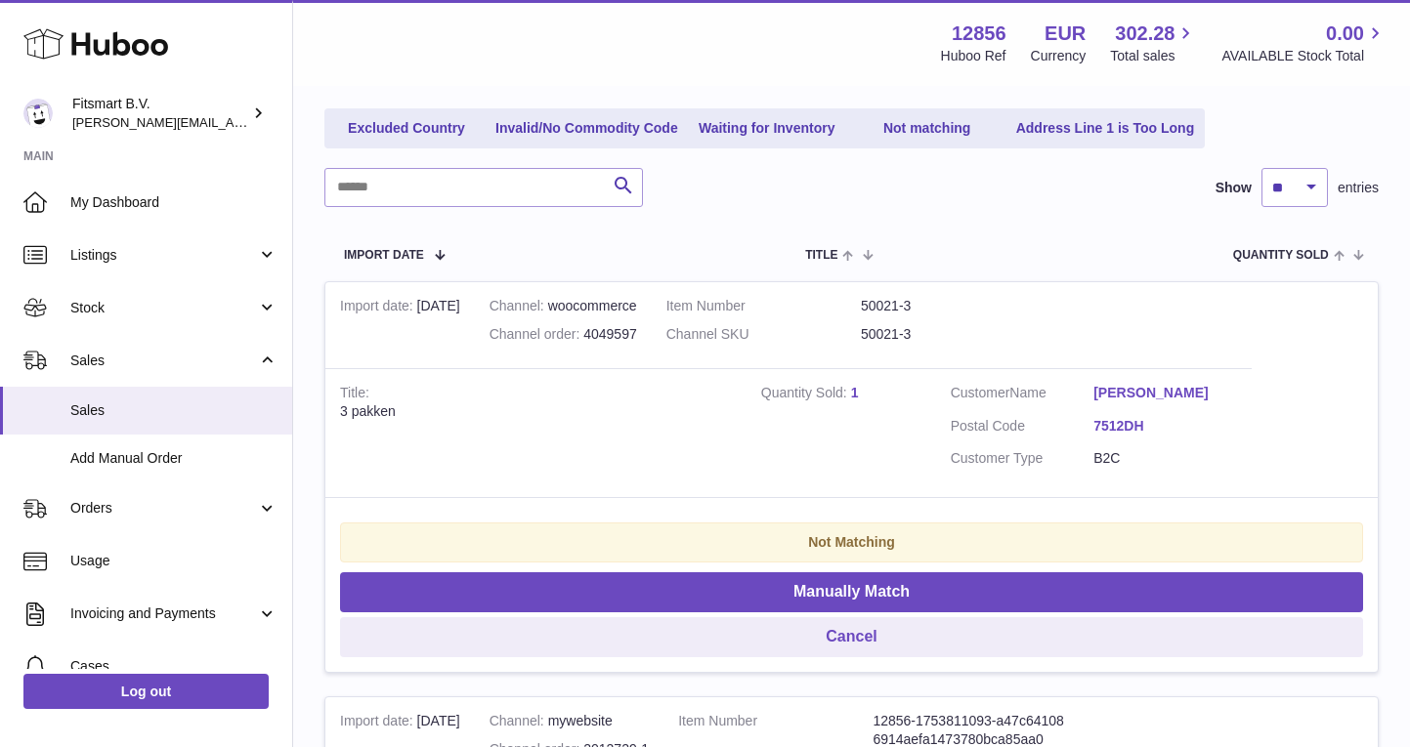
scroll to position [236, 0]
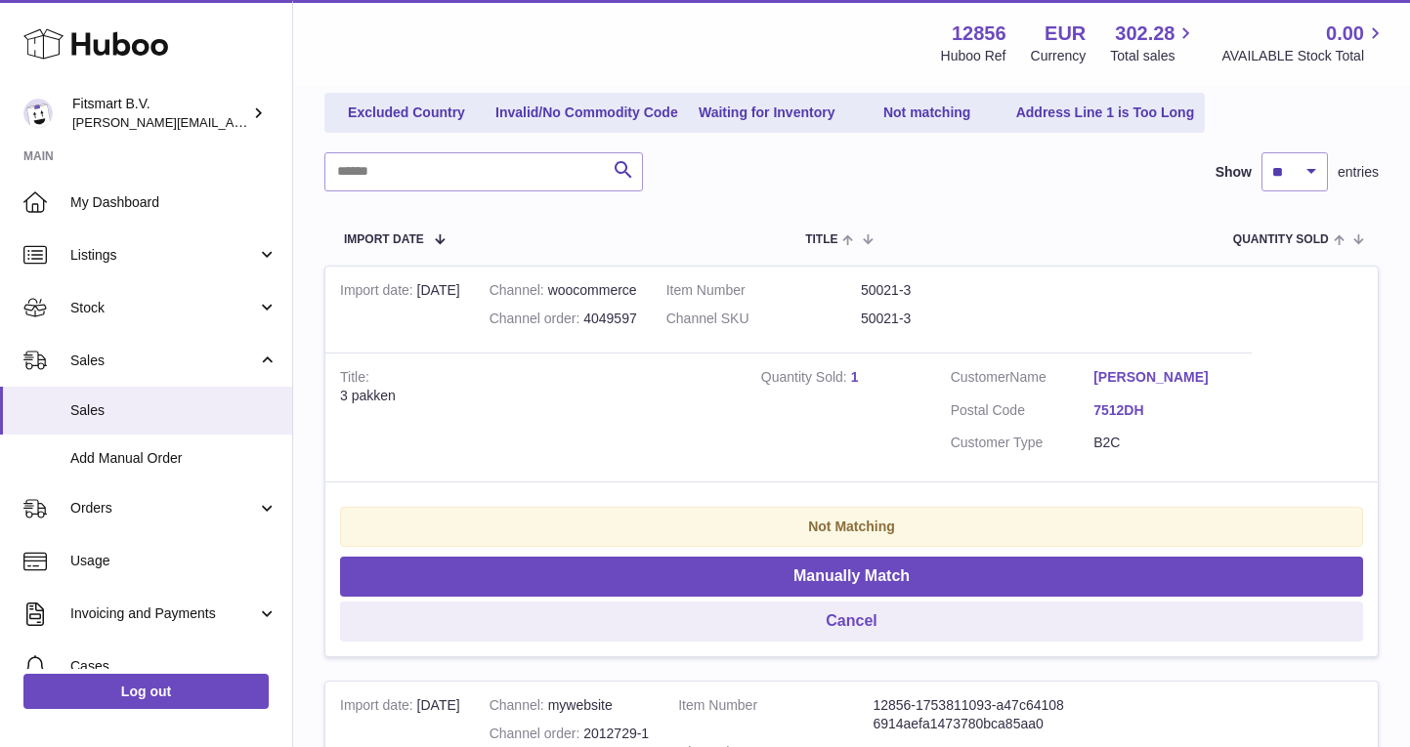
click at [1146, 368] on link "[PERSON_NAME]" at bounding box center [1165, 377] width 144 height 19
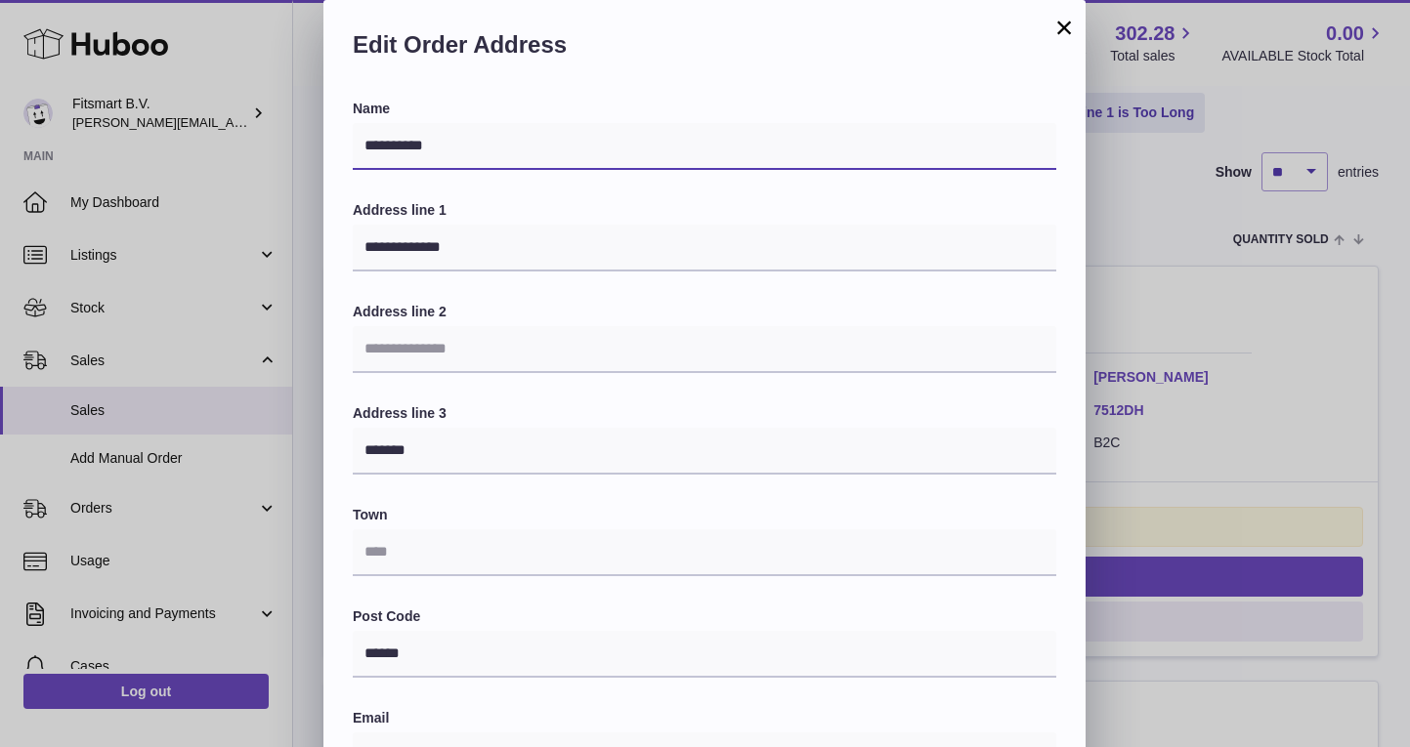
drag, startPoint x: 445, startPoint y: 148, endPoint x: 326, endPoint y: 140, distance: 118.5
click at [744, 136] on input "*********" at bounding box center [704, 146] width 703 height 47
click at [1272, 94] on div "**********" at bounding box center [705, 586] width 1410 height 1172
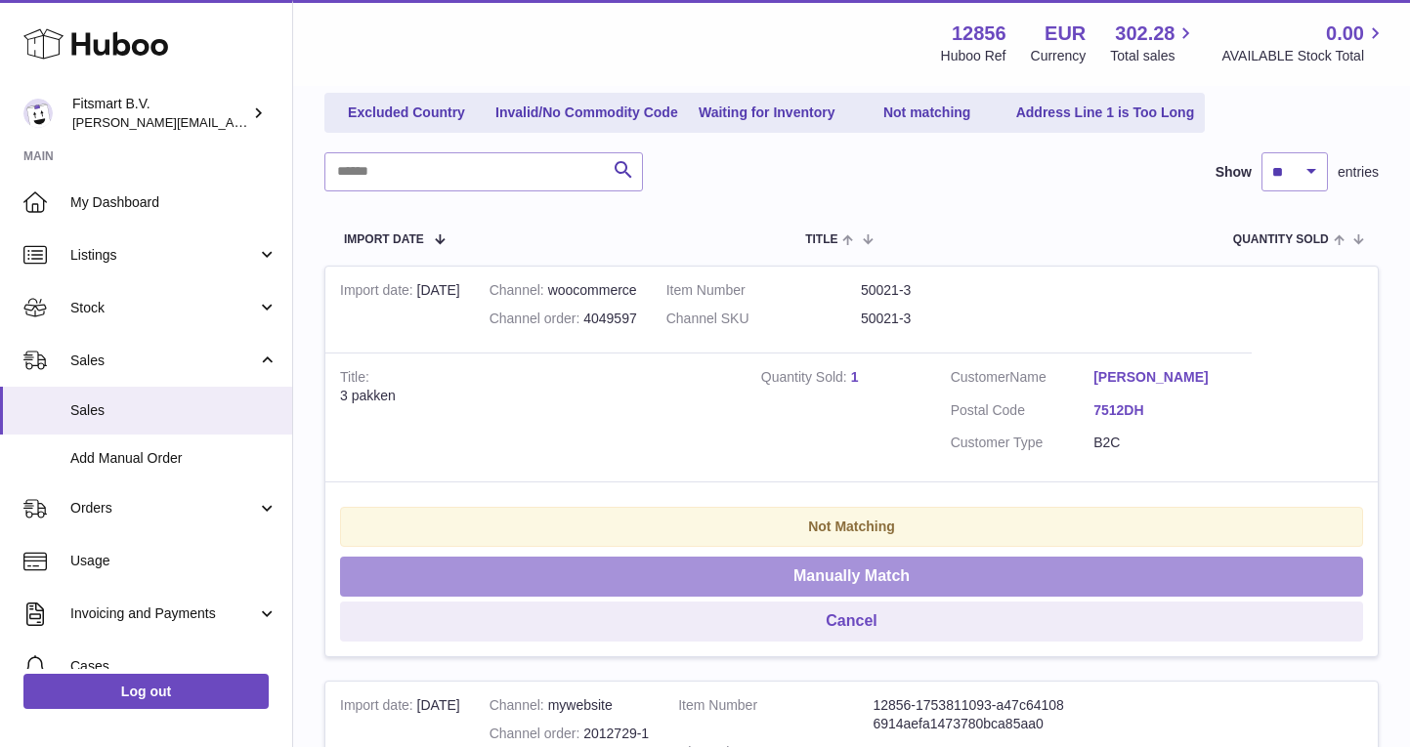
click at [856, 568] on button "Manually Match" at bounding box center [851, 577] width 1023 height 40
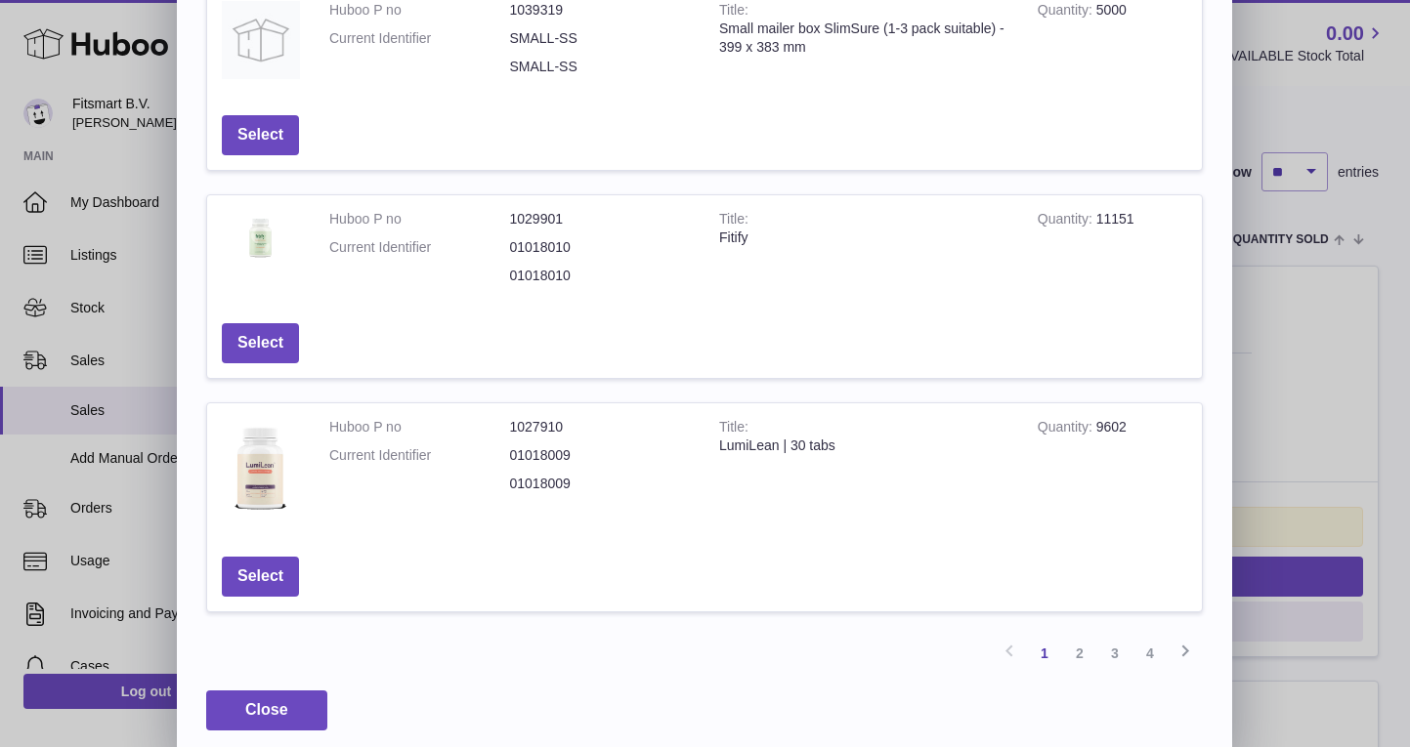
scroll to position [588, 0]
click at [1086, 643] on link "2" at bounding box center [1079, 655] width 35 height 35
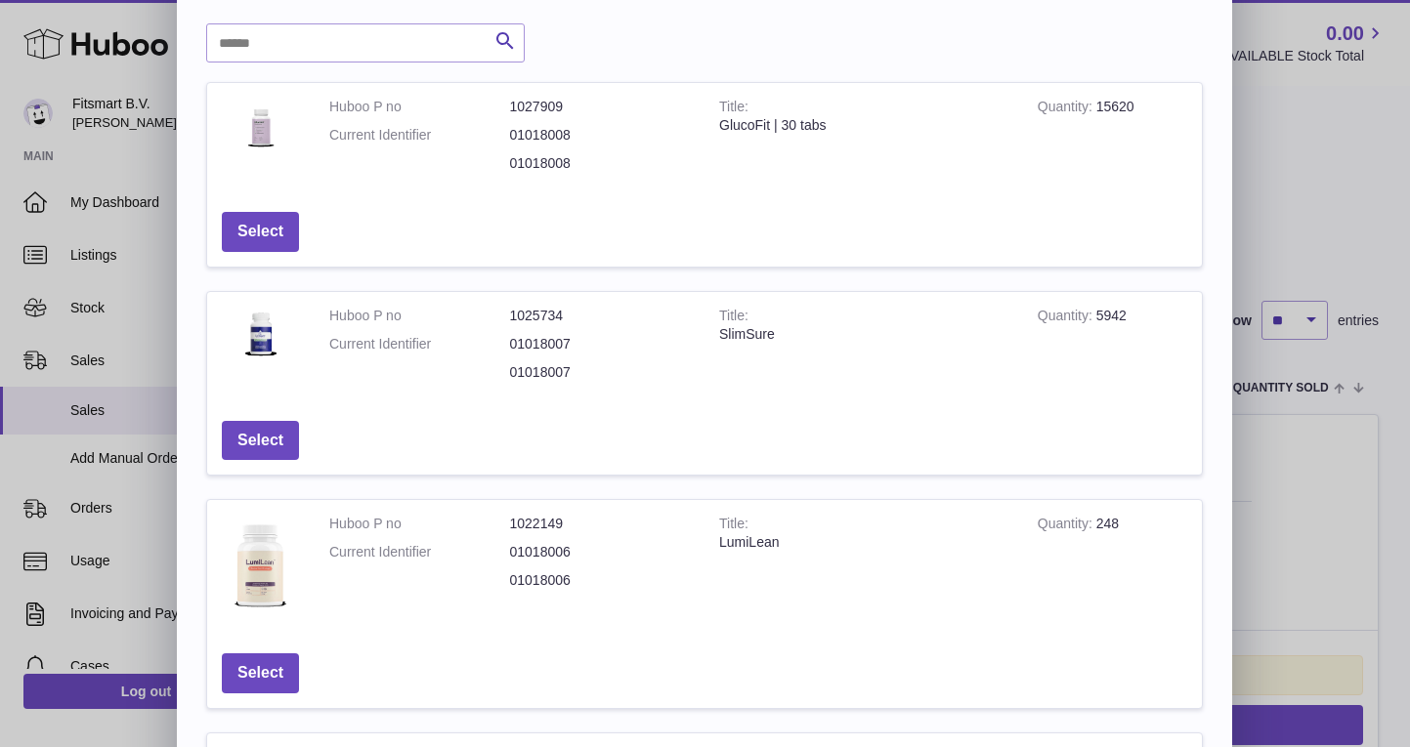
scroll to position [75, 0]
click at [256, 434] on button "Select" at bounding box center [260, 442] width 77 height 40
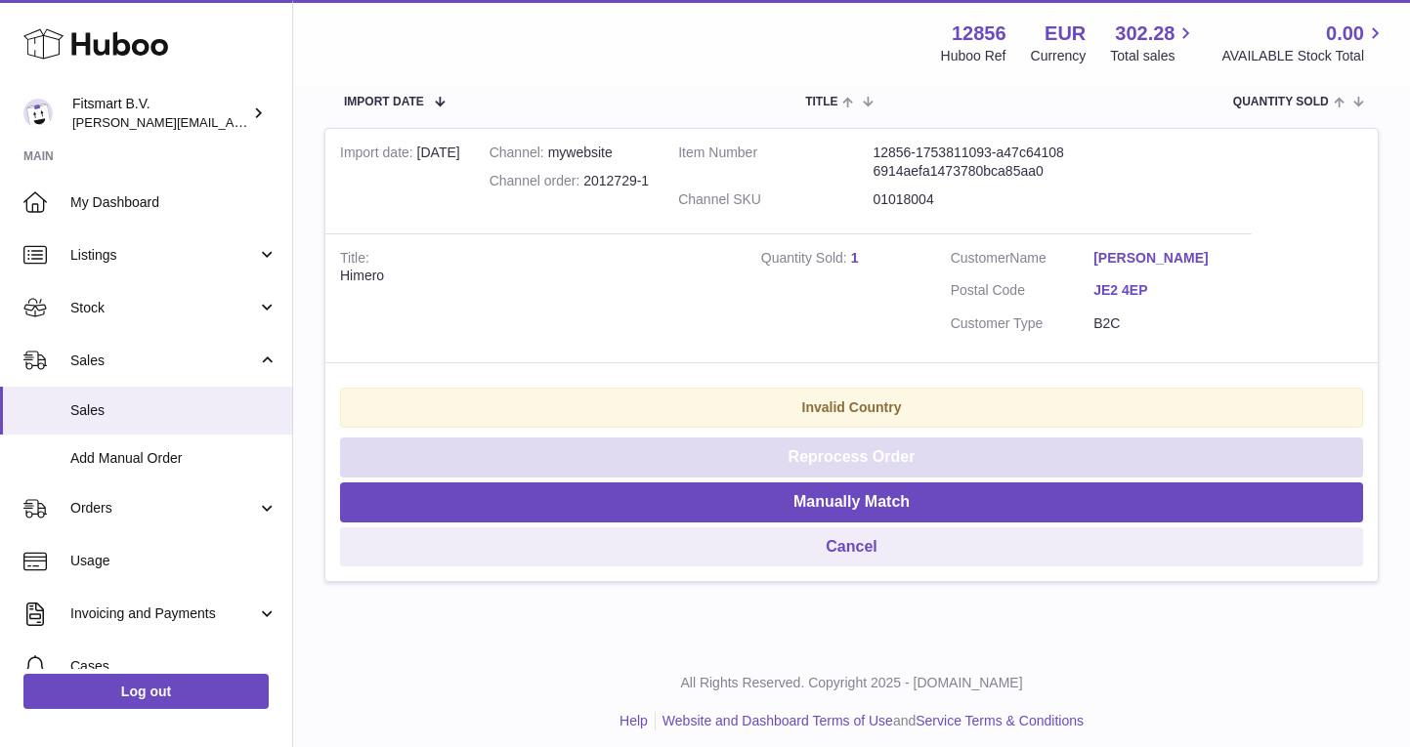
scroll to position [374, 0]
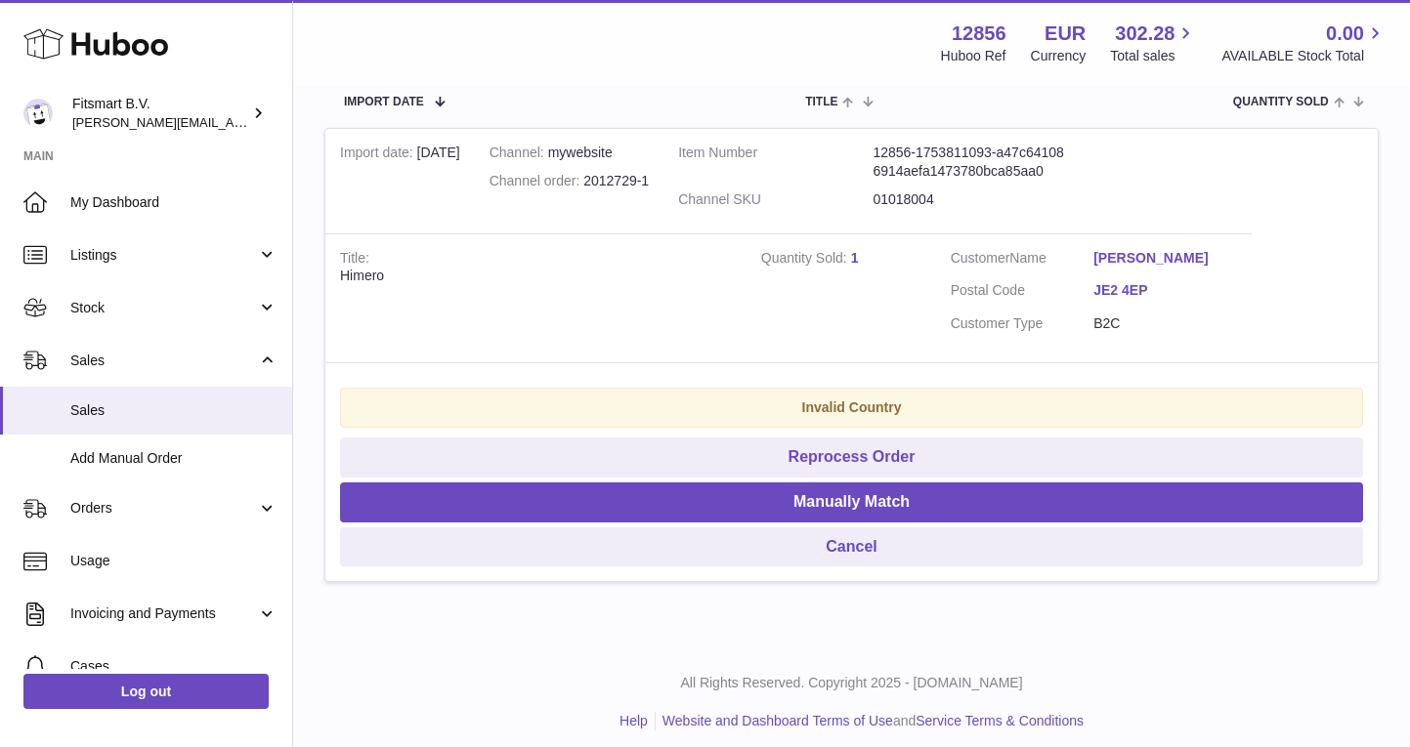
click at [1172, 249] on link "Gary McLelland" at bounding box center [1165, 258] width 144 height 19
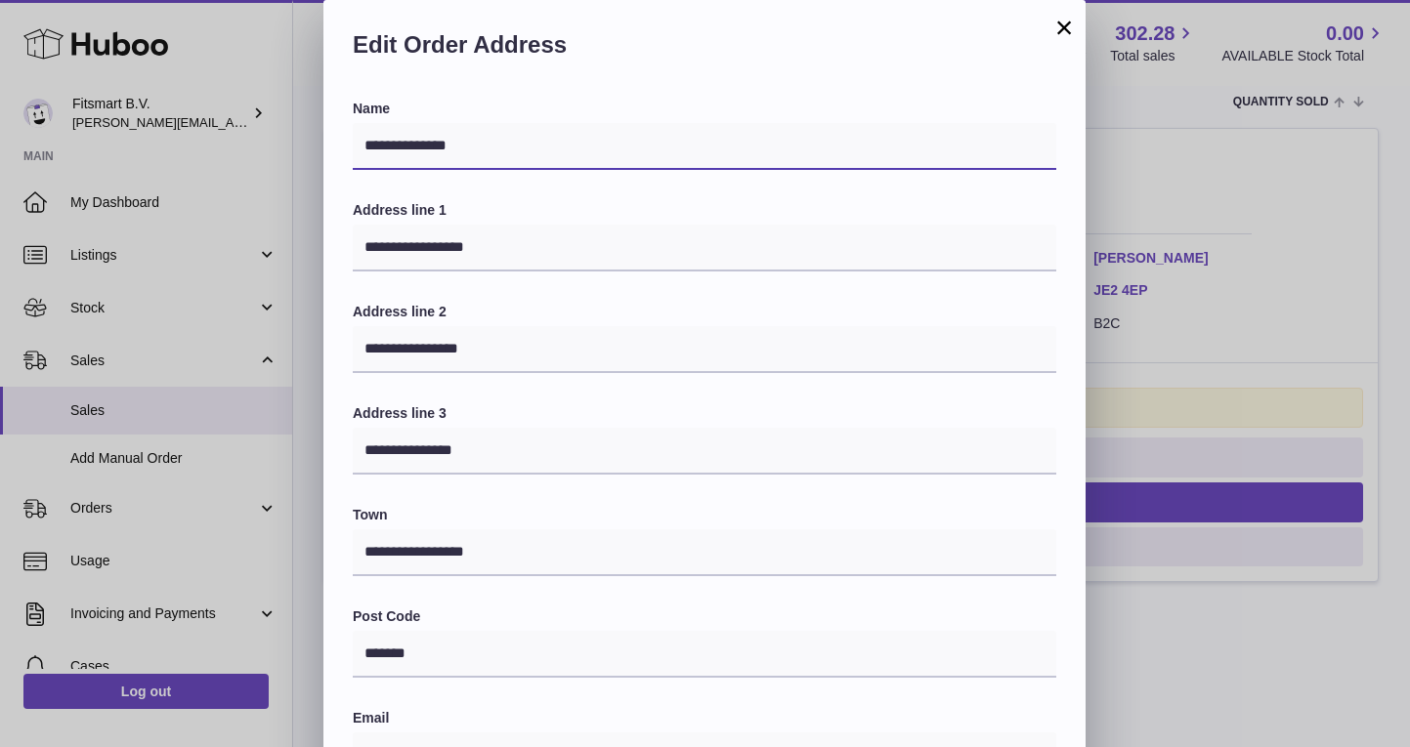
drag, startPoint x: 508, startPoint y: 150, endPoint x: 317, endPoint y: 149, distance: 191.5
click at [601, 145] on input "**********" at bounding box center [704, 146] width 703 height 47
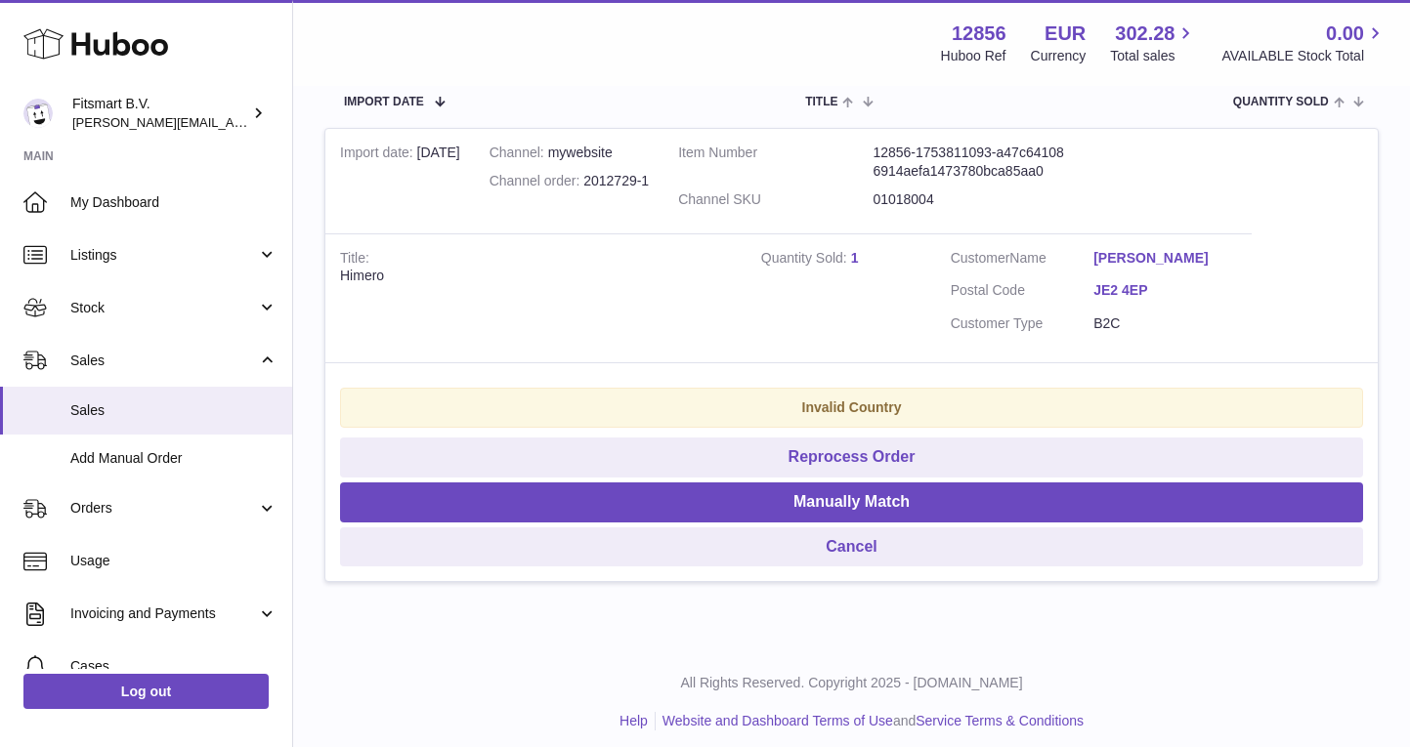
click at [1249, 160] on div "**********" at bounding box center [705, 586] width 1410 height 1172
click at [941, 489] on button "Manually Match" at bounding box center [851, 503] width 1023 height 40
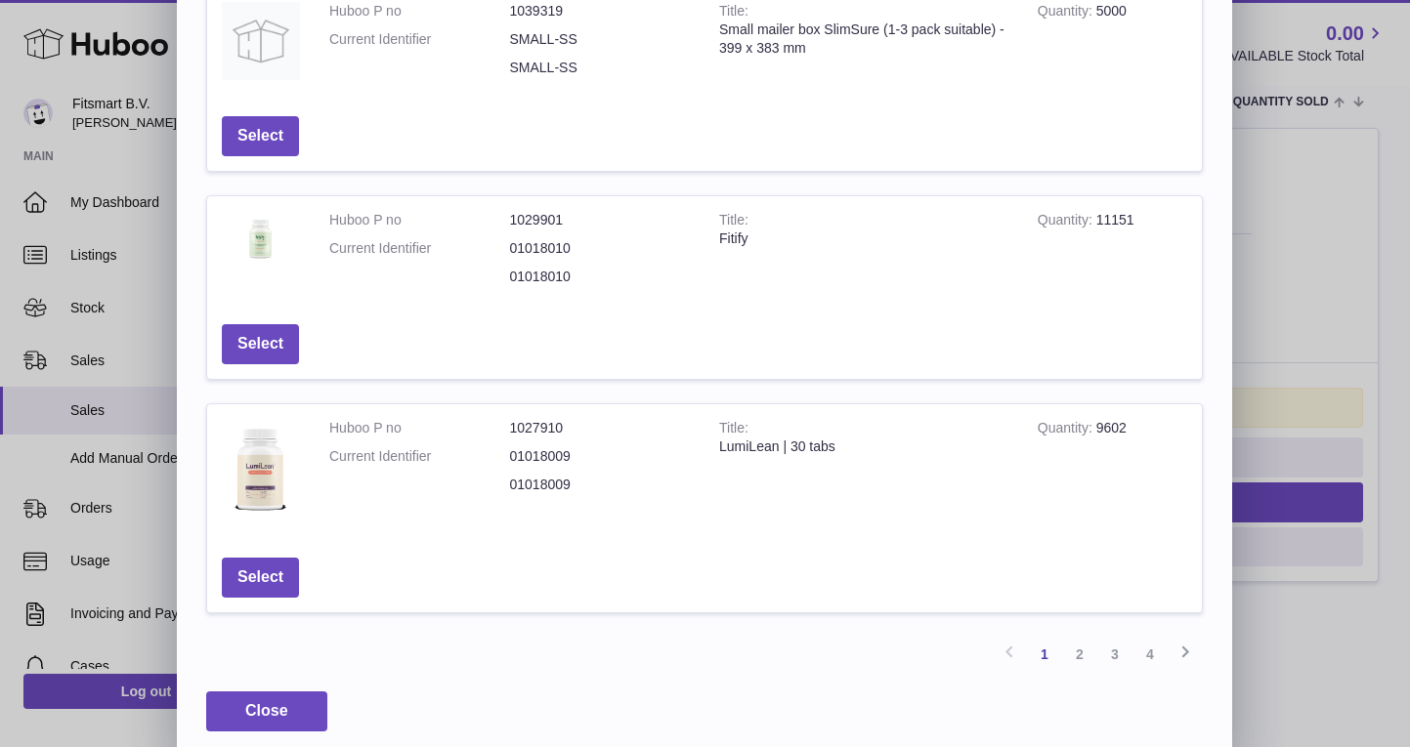
scroll to position [588, 0]
click at [1074, 638] on link "2" at bounding box center [1079, 655] width 35 height 35
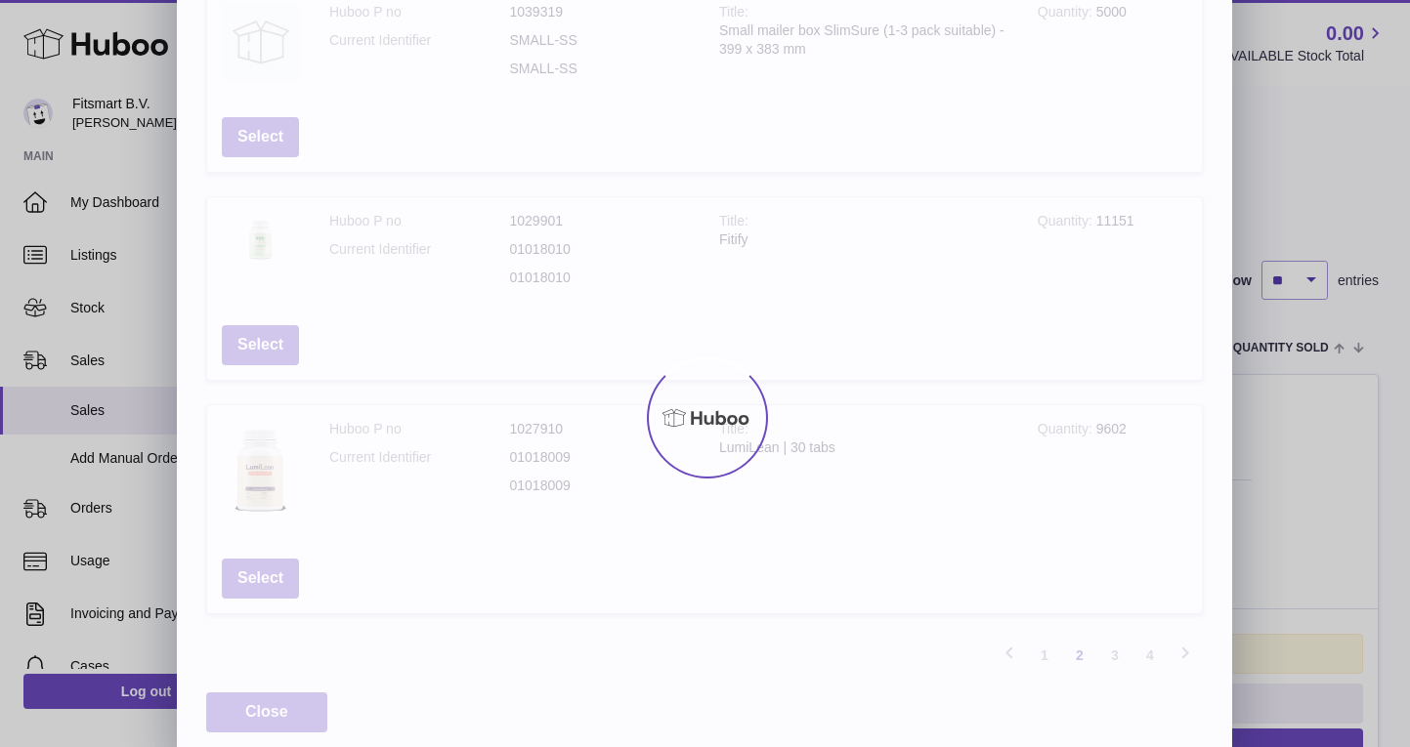
scroll to position [88, 0]
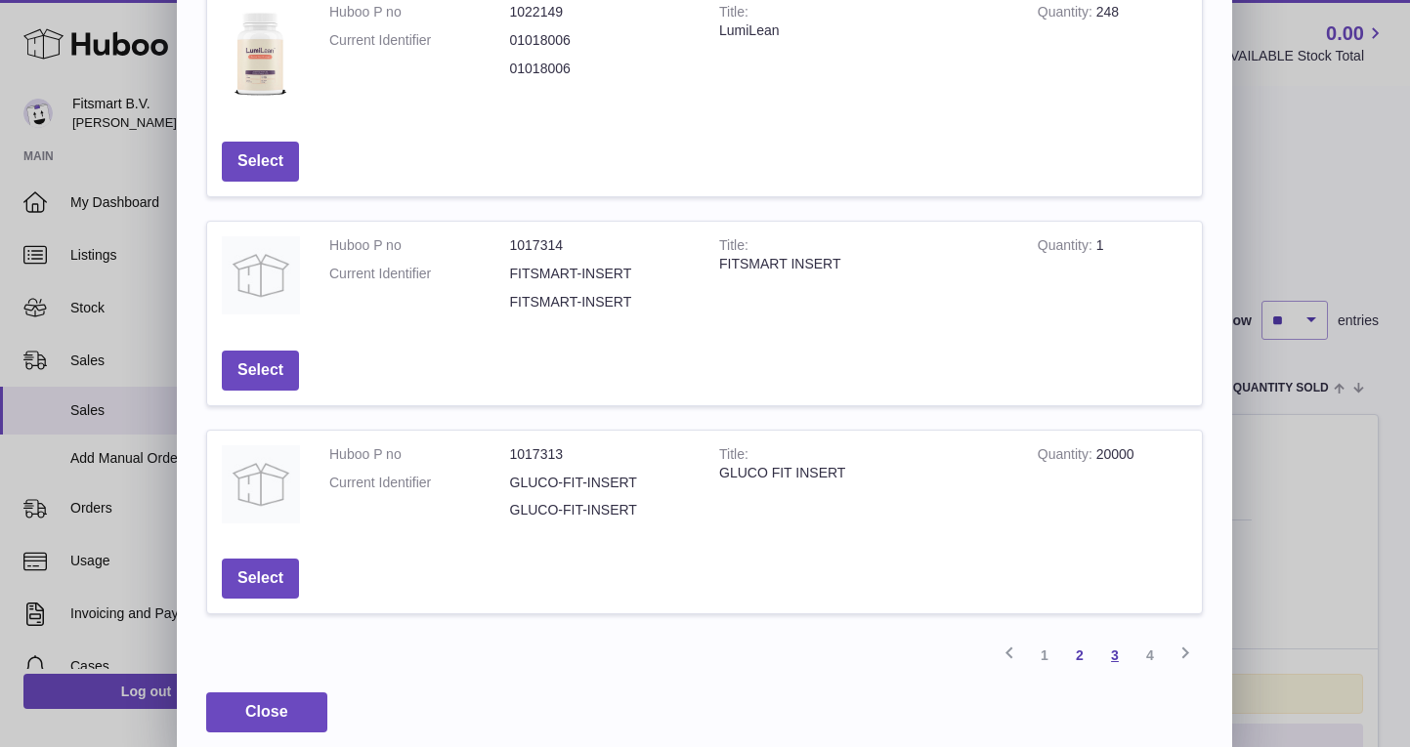
click at [1115, 644] on link "3" at bounding box center [1114, 655] width 35 height 35
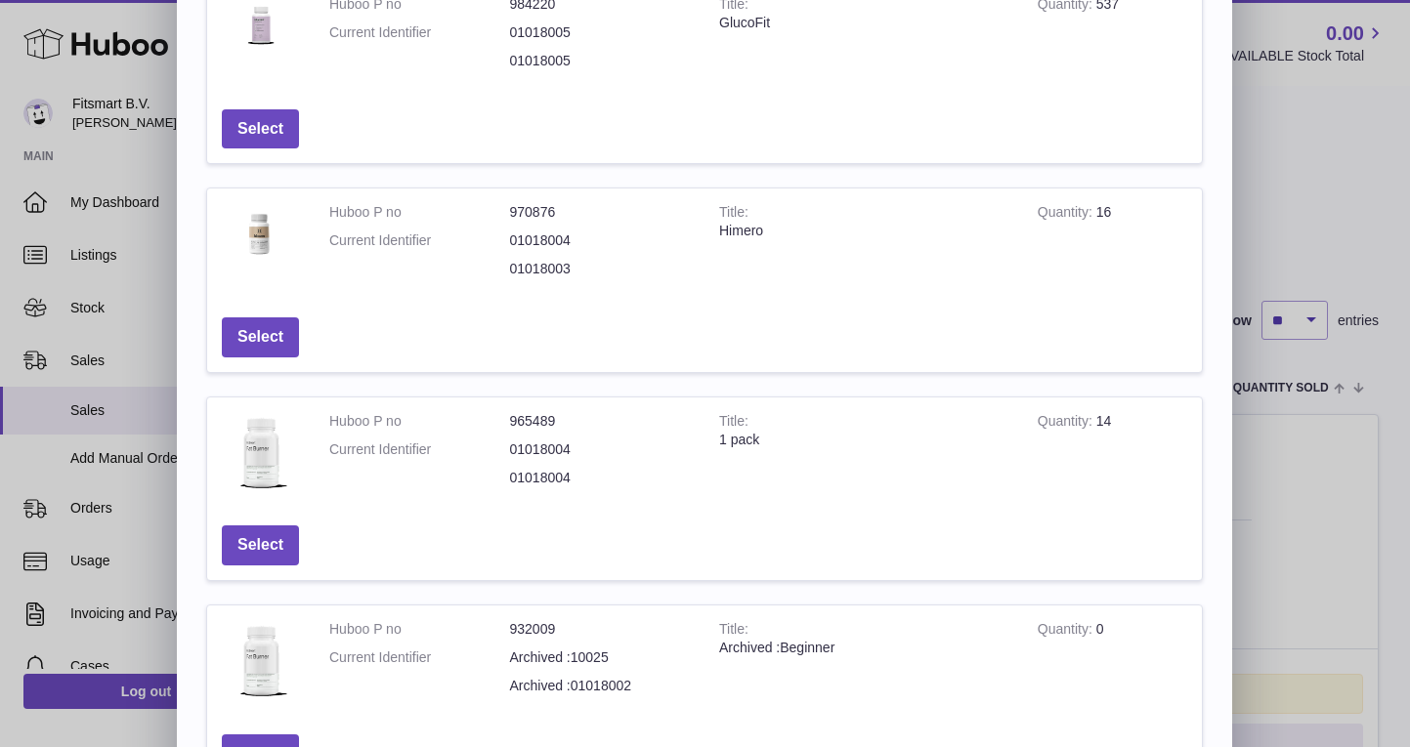
scroll to position [377, 0]
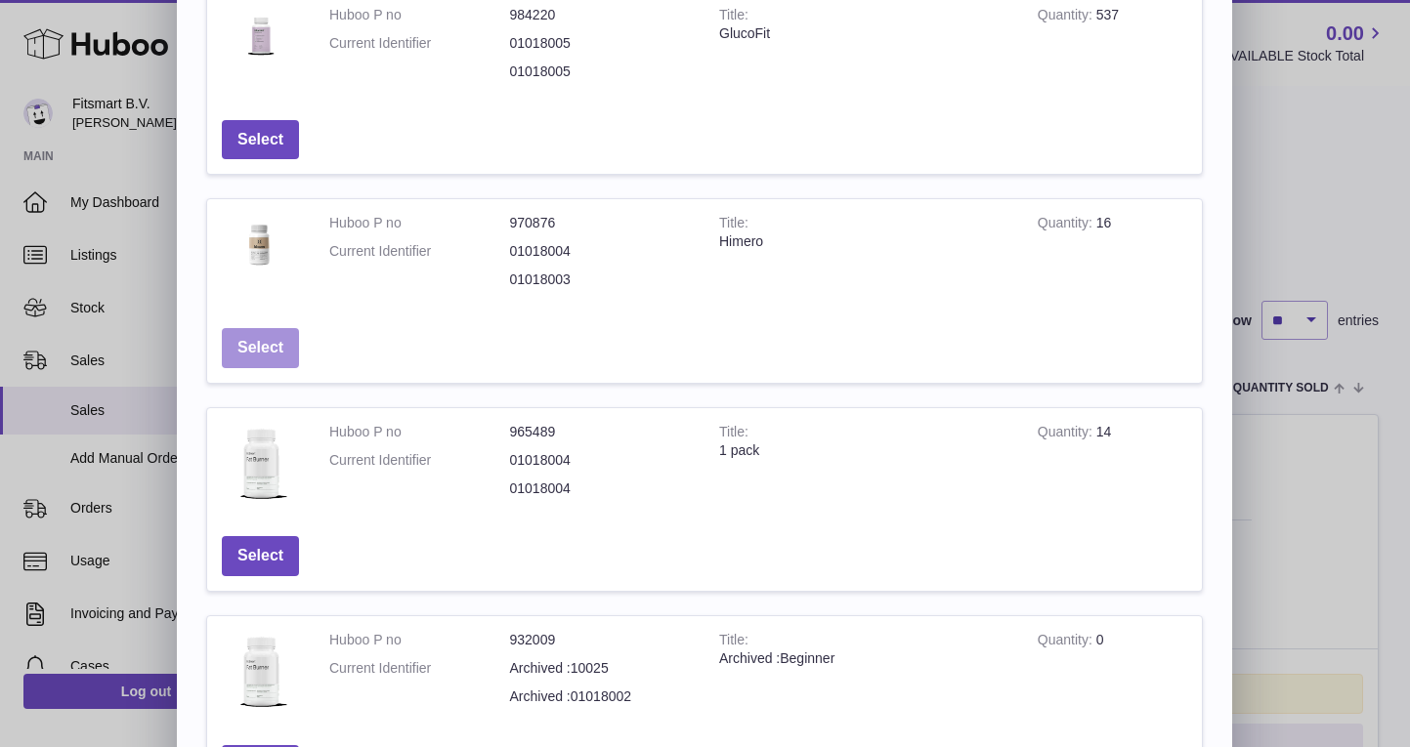
click at [236, 348] on button "Select" at bounding box center [260, 348] width 77 height 40
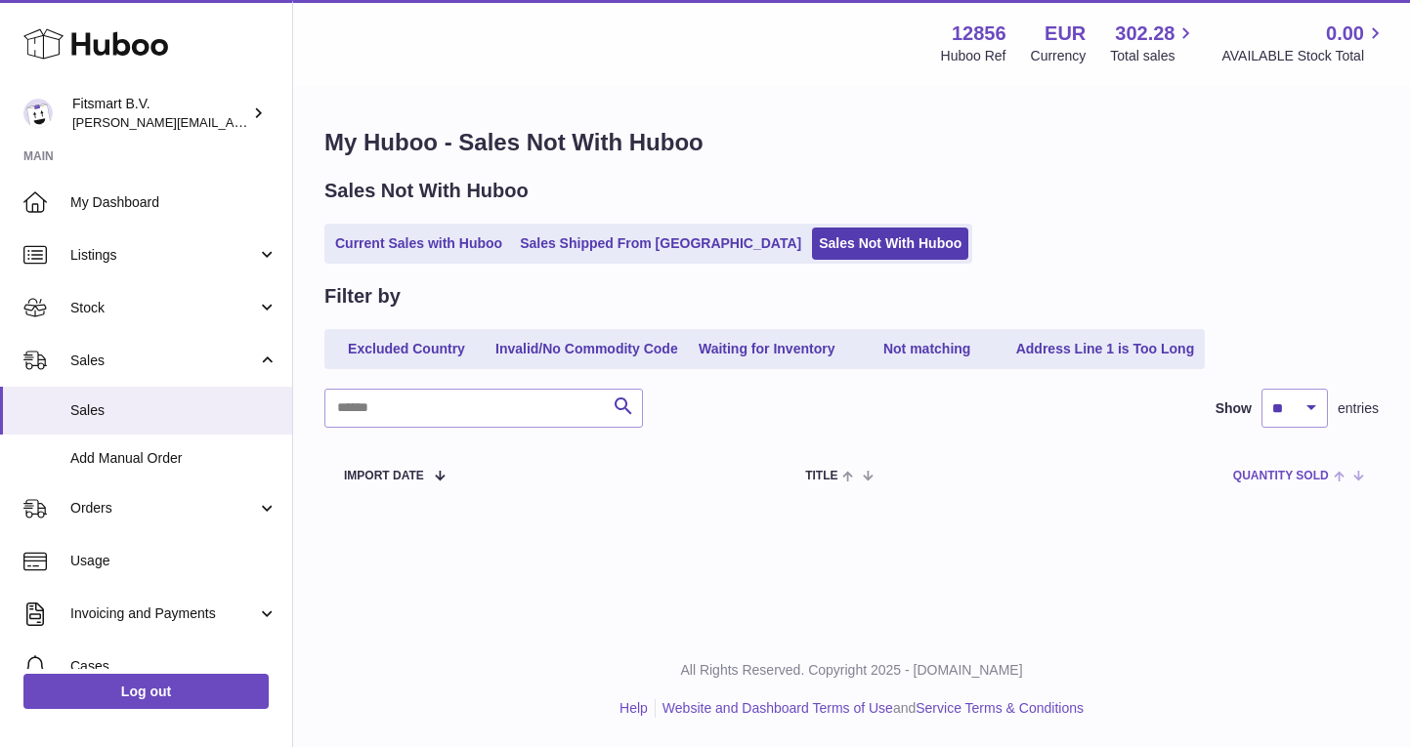
scroll to position [0, 0]
click at [369, 253] on link "Current Sales with Huboo" at bounding box center [418, 244] width 181 height 32
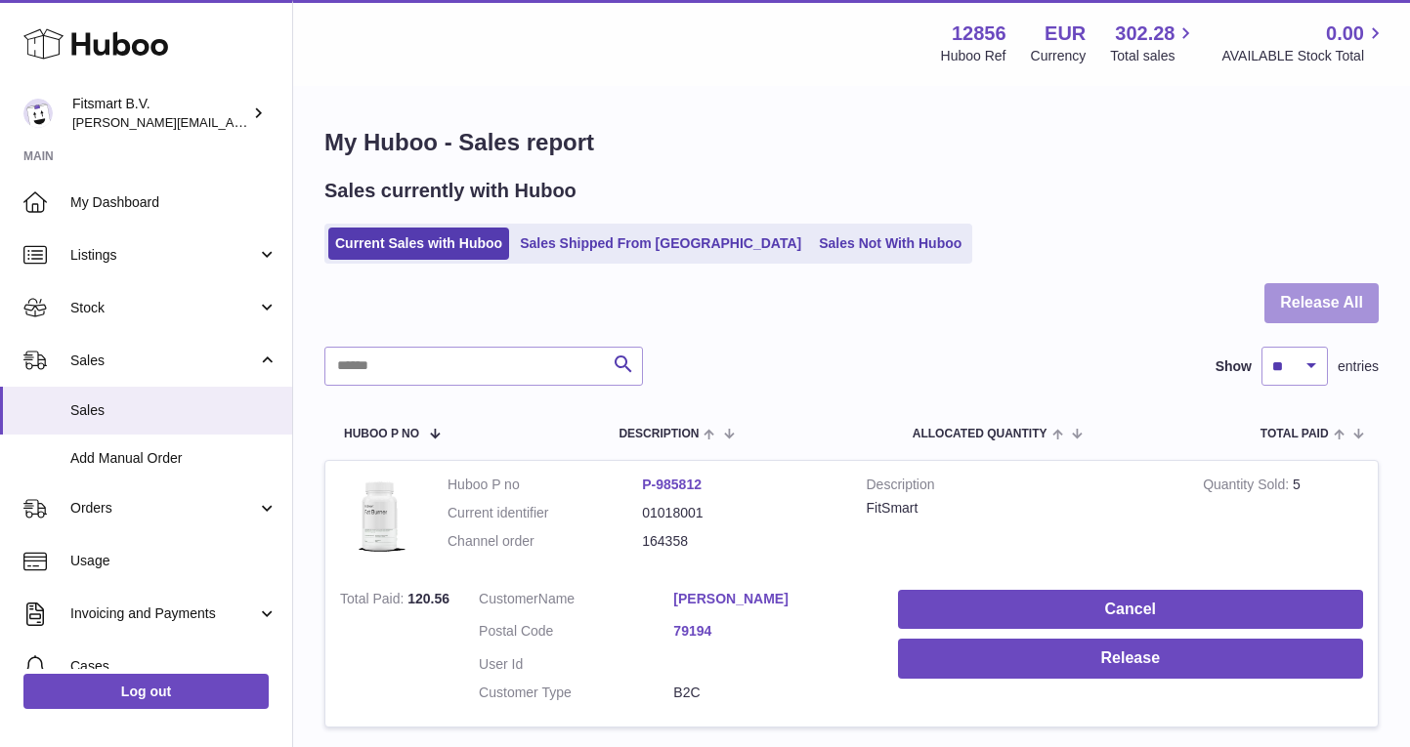
click at [1296, 297] on button "Release All" at bounding box center [1321, 303] width 114 height 40
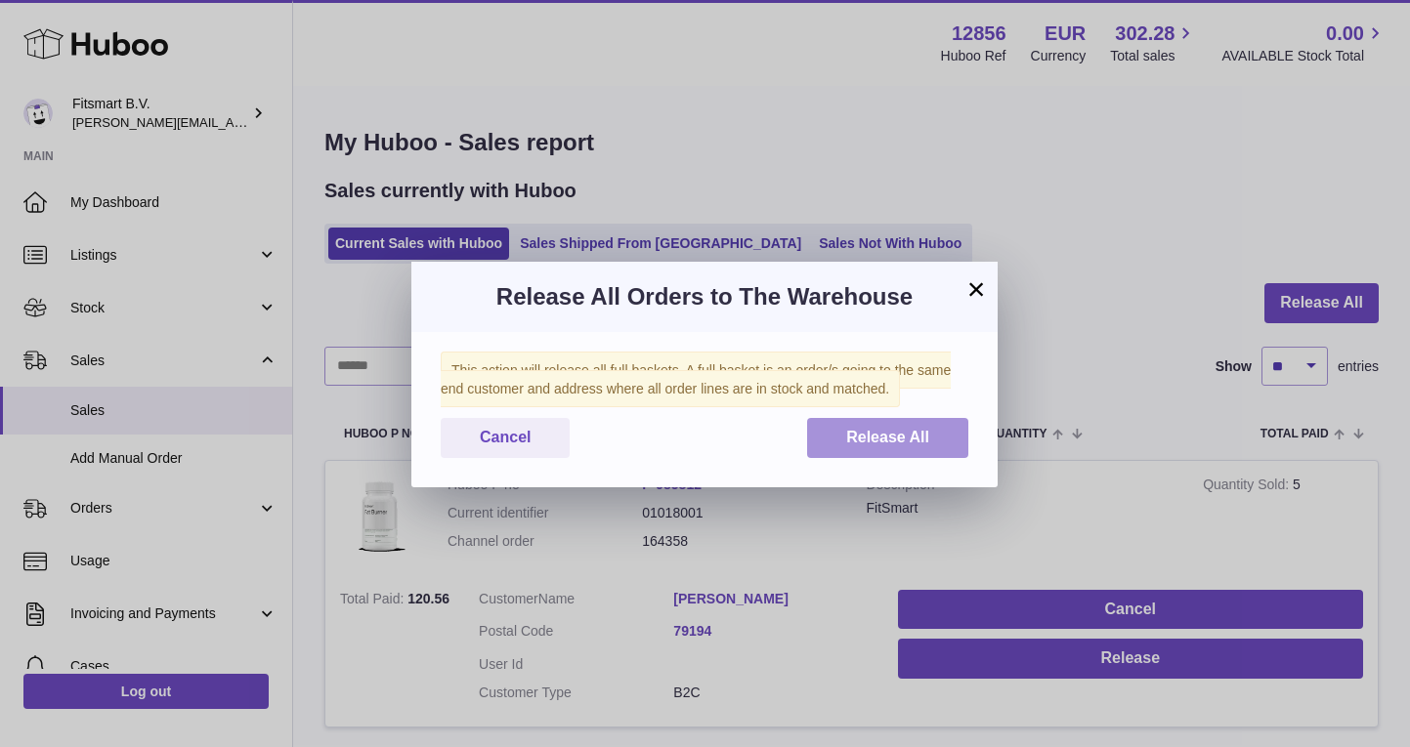
click at [883, 435] on span "Release All" at bounding box center [887, 437] width 83 height 17
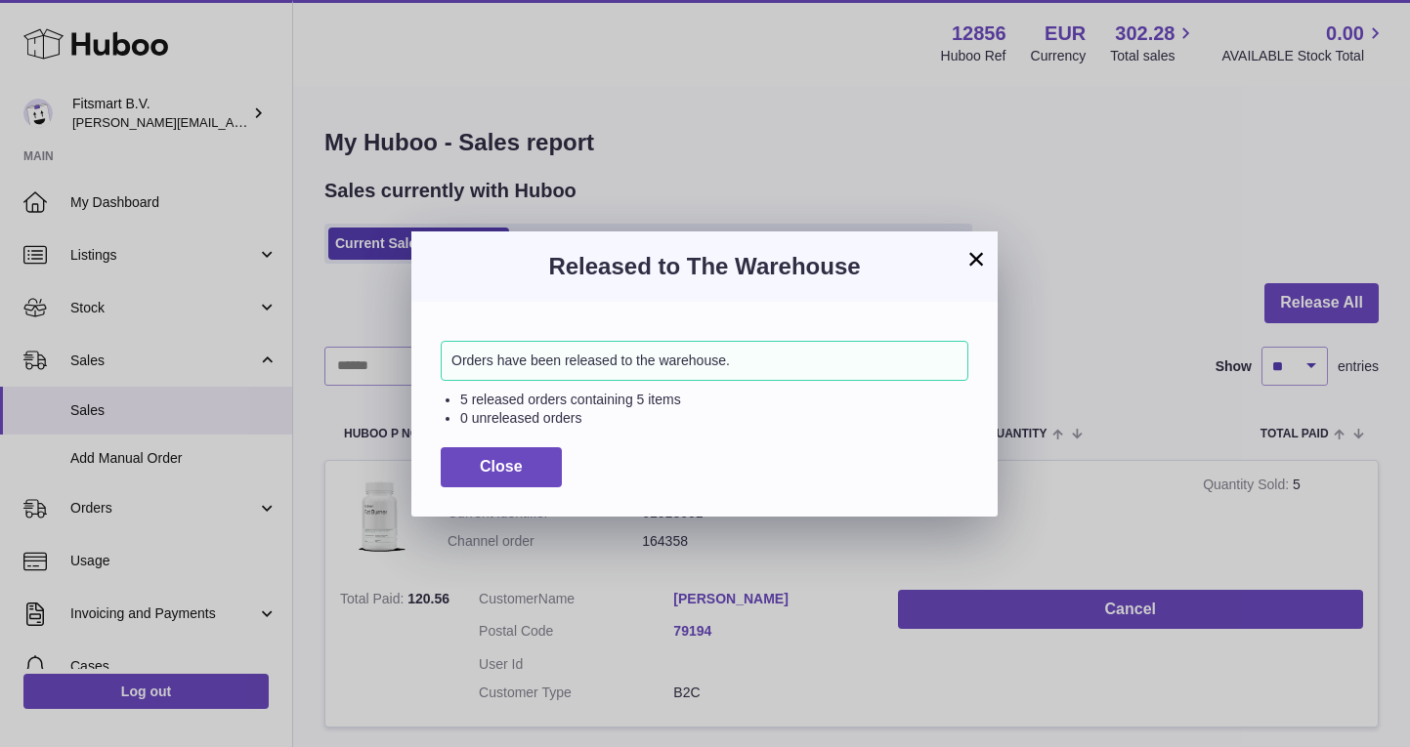
click at [515, 501] on div "Orders have been released to the warehouse. 5 released orders containing 5 item…" at bounding box center [704, 409] width 586 height 214
click at [523, 473] on button "Close" at bounding box center [501, 467] width 121 height 40
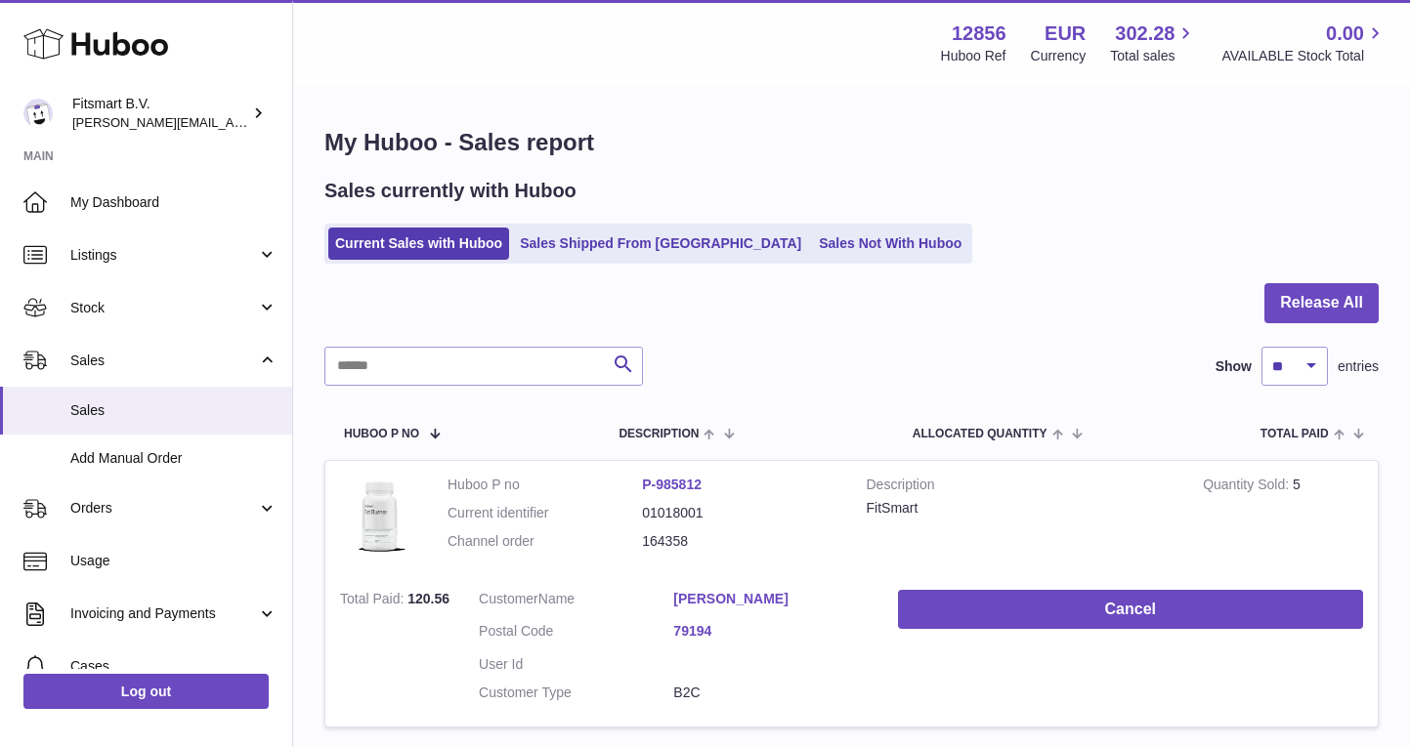
click at [618, 0] on div "Menu Huboo 12856 Huboo Ref EUR Currency 302.28 Total sales 0.00 AVAILABLE Stock…" at bounding box center [851, 43] width 1117 height 86
